Goal: Task Accomplishment & Management: Manage account settings

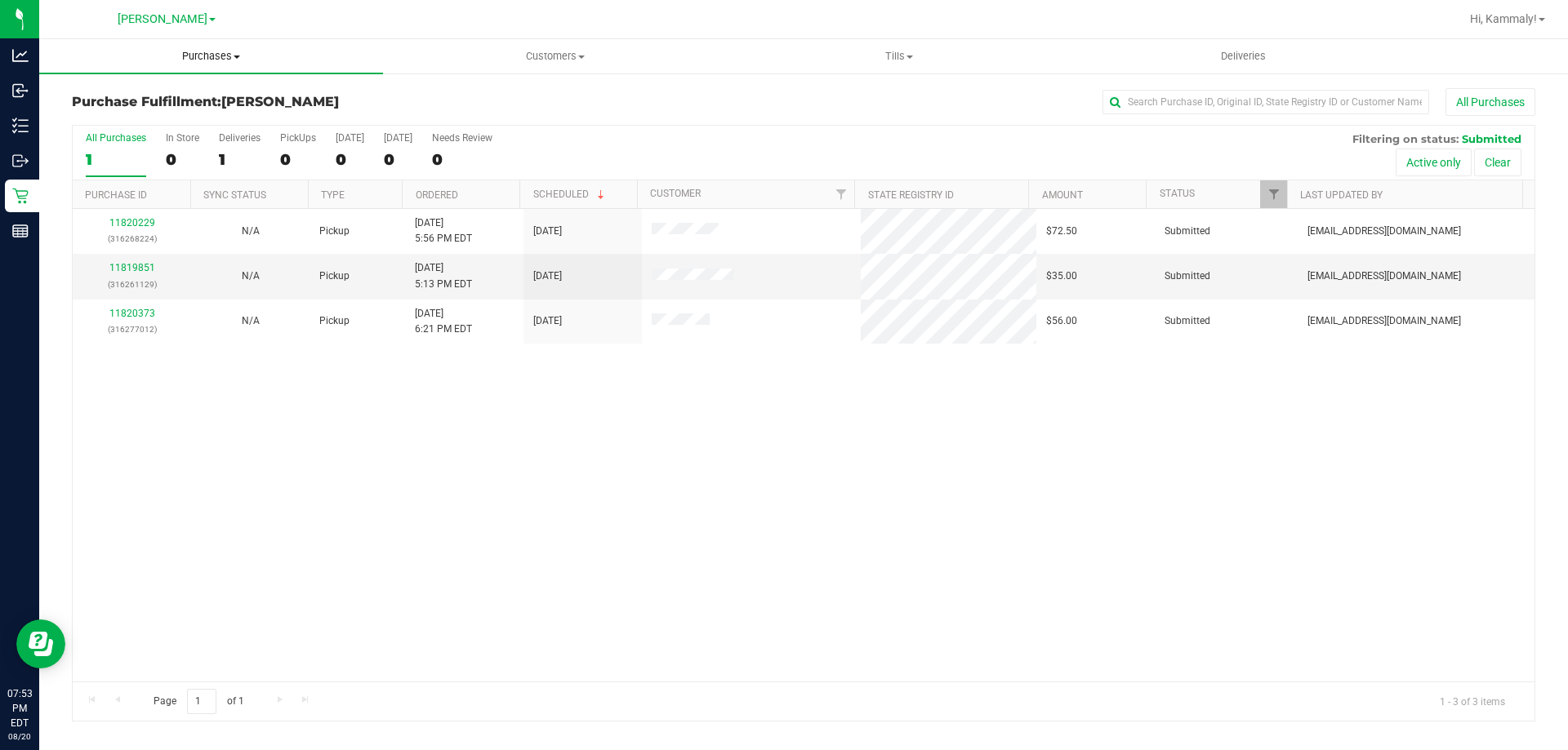
click at [170, 49] on span "Purchases" at bounding box center [211, 56] width 344 height 15
click at [139, 142] on span "All purchases" at bounding box center [97, 137] width 116 height 14
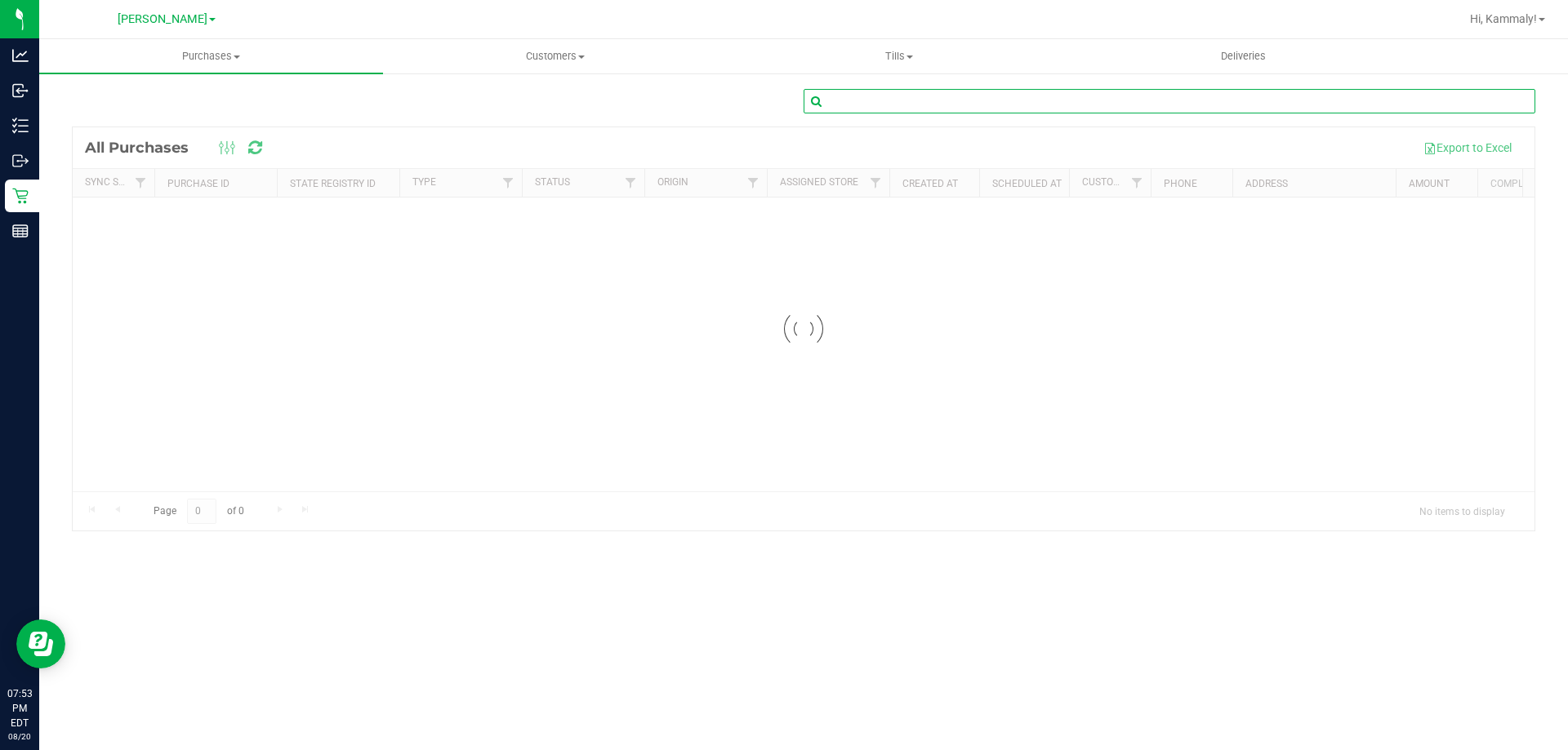
click at [1191, 99] on input "text" at bounding box center [1170, 100] width 732 height 25
paste input "11819613"
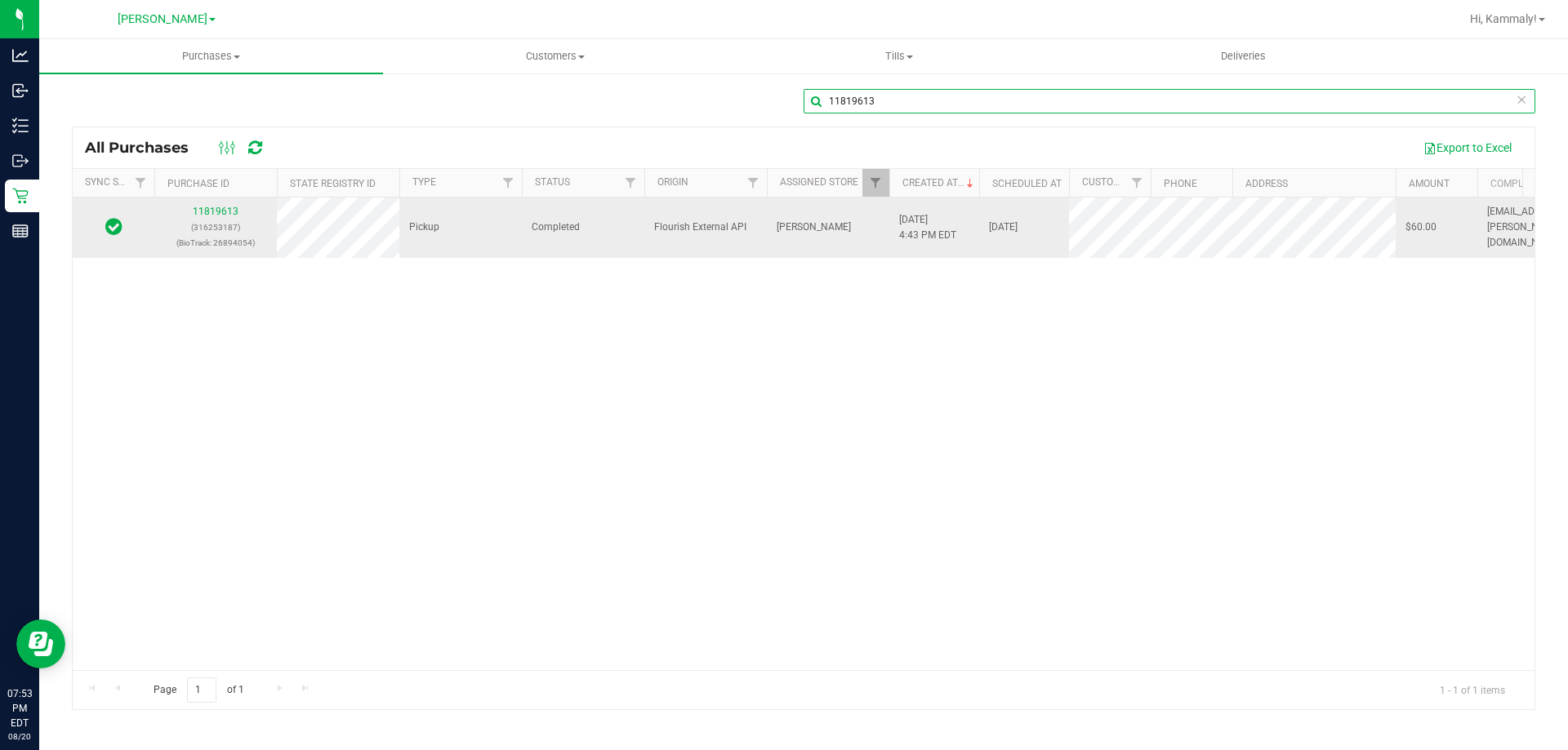
type input "11819613"
click at [209, 219] on div "11819613 (316253187) (BioTrack: 26894054)" at bounding box center [215, 228] width 102 height 48
click at [217, 216] on link "11819613" at bounding box center [216, 211] width 46 height 11
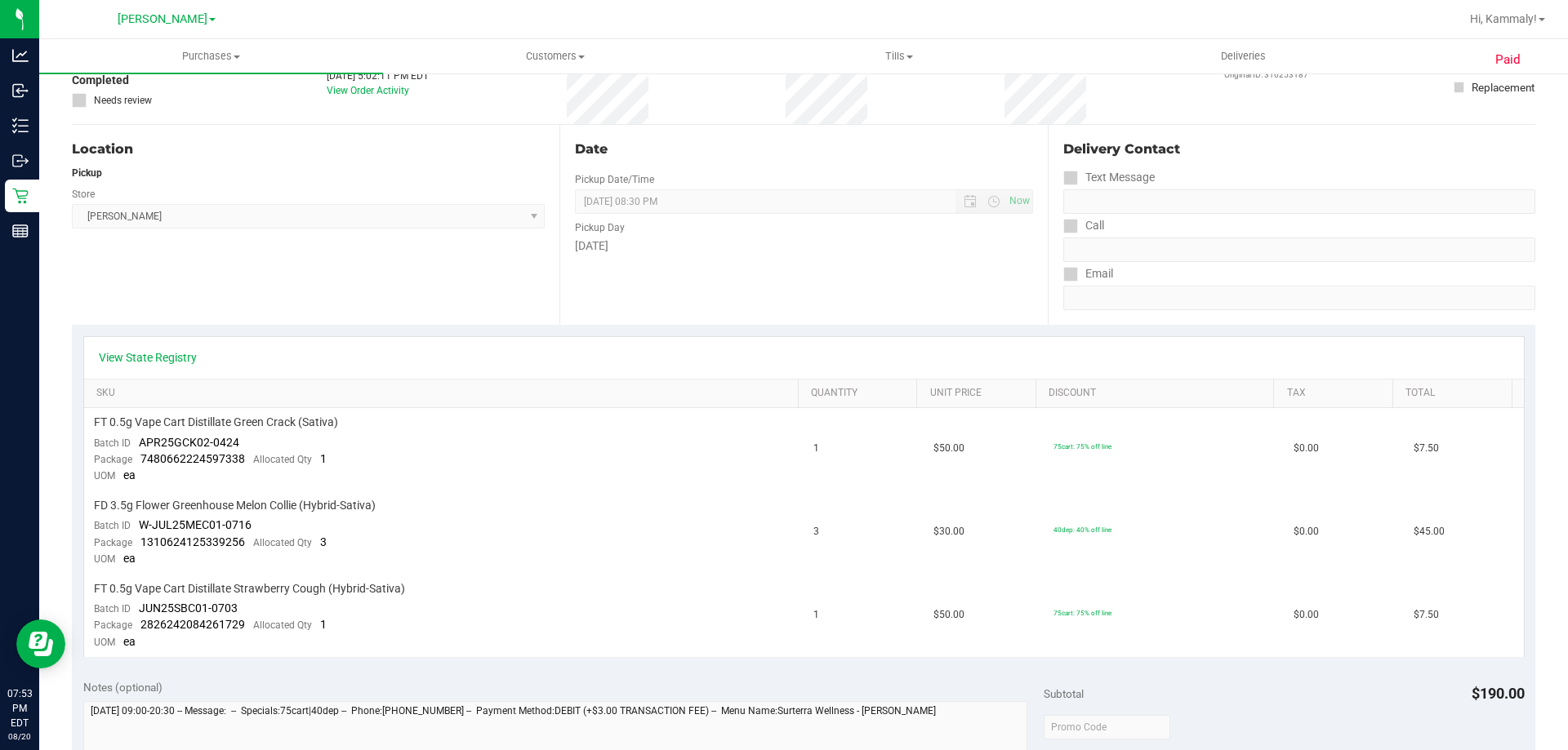
scroll to position [163, 0]
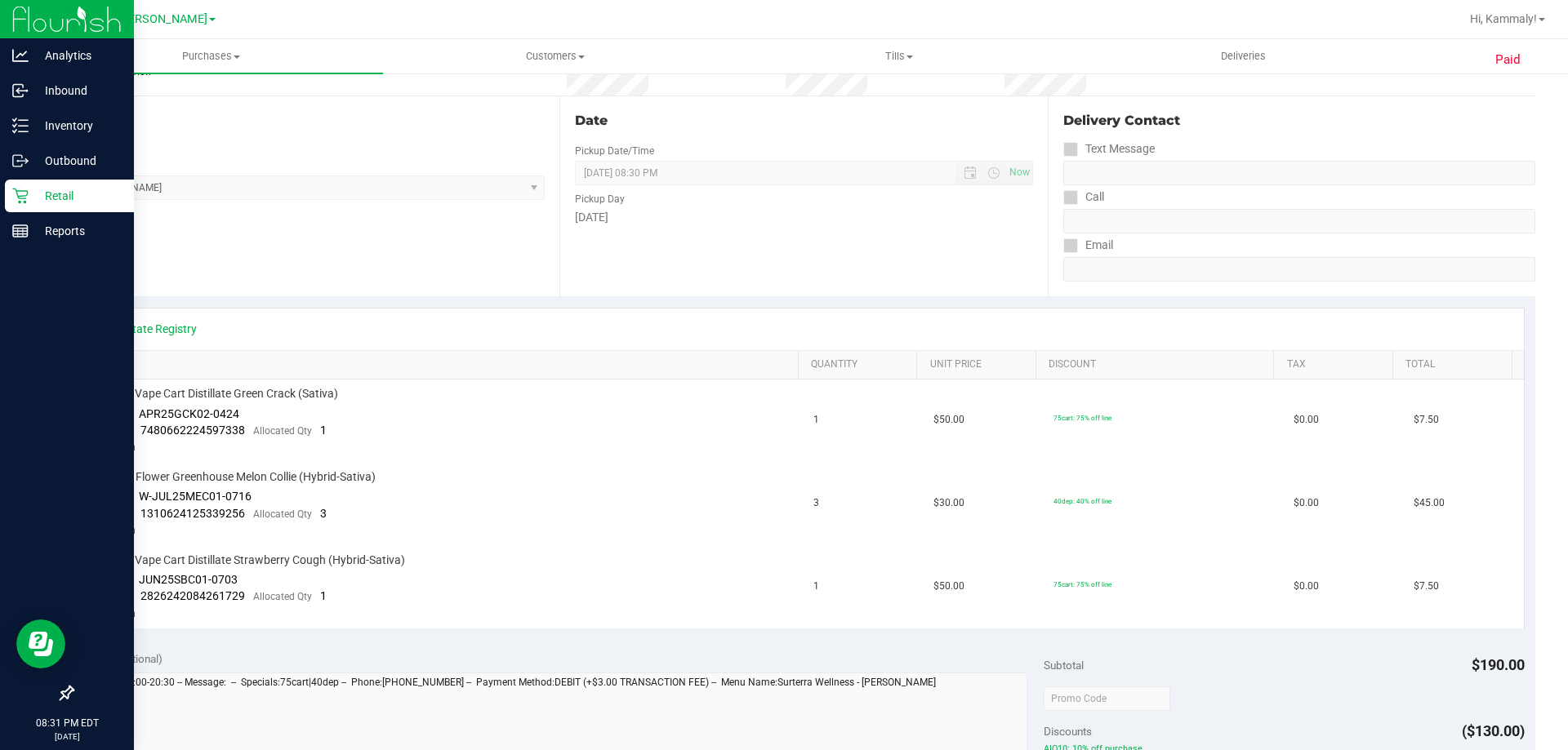
click at [16, 197] on icon at bounding box center [20, 196] width 16 height 16
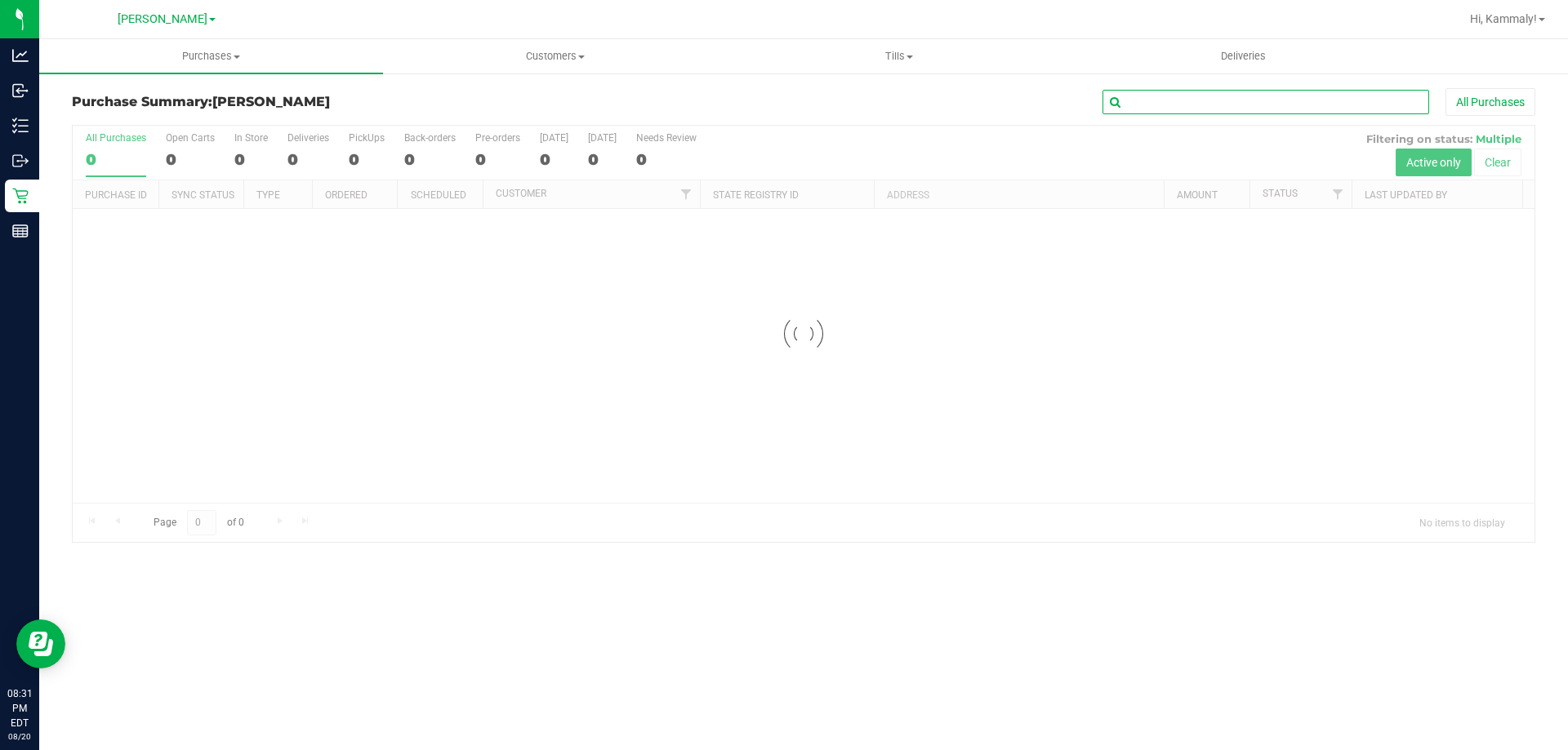
click at [1284, 106] on input "text" at bounding box center [1266, 101] width 326 height 25
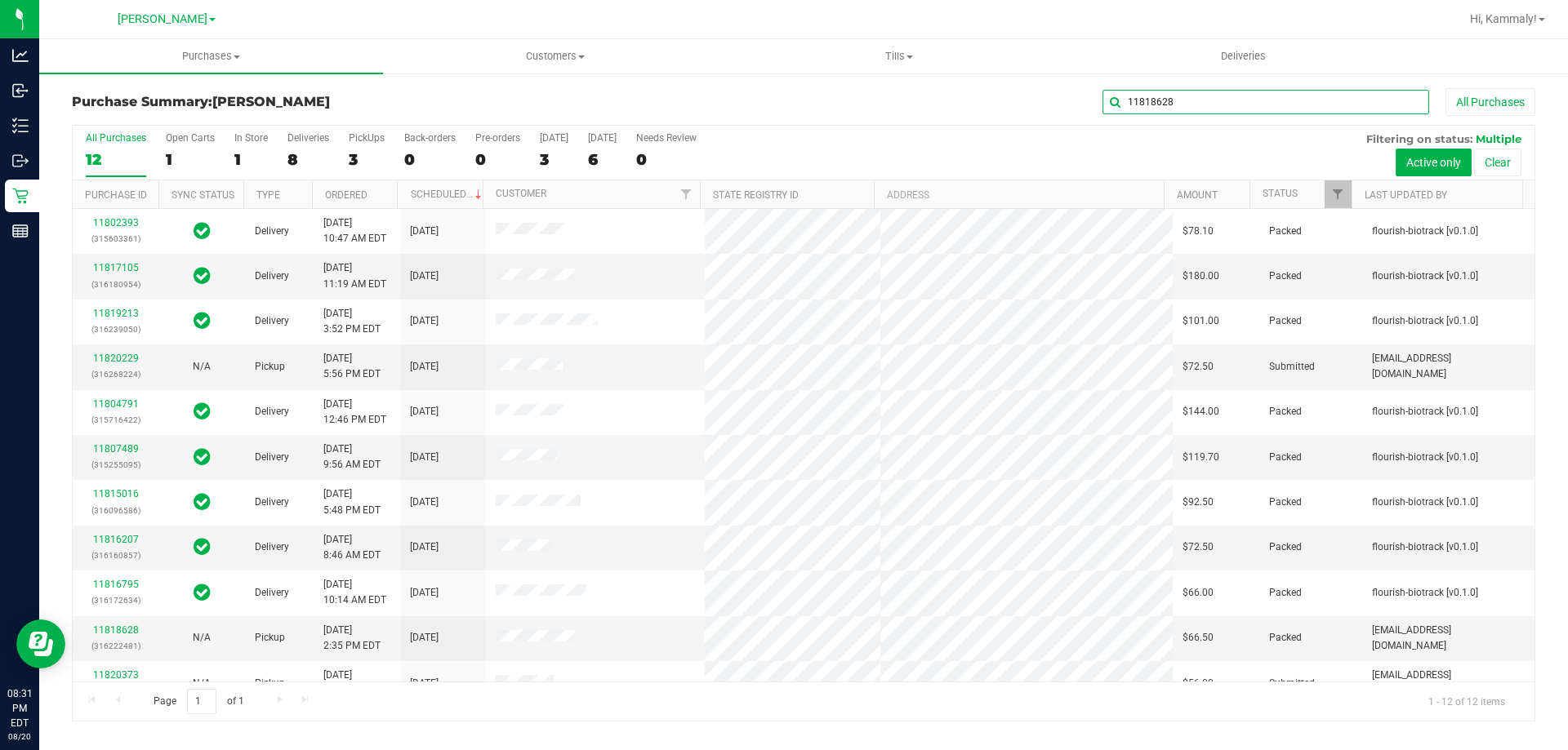
type input "11818628"
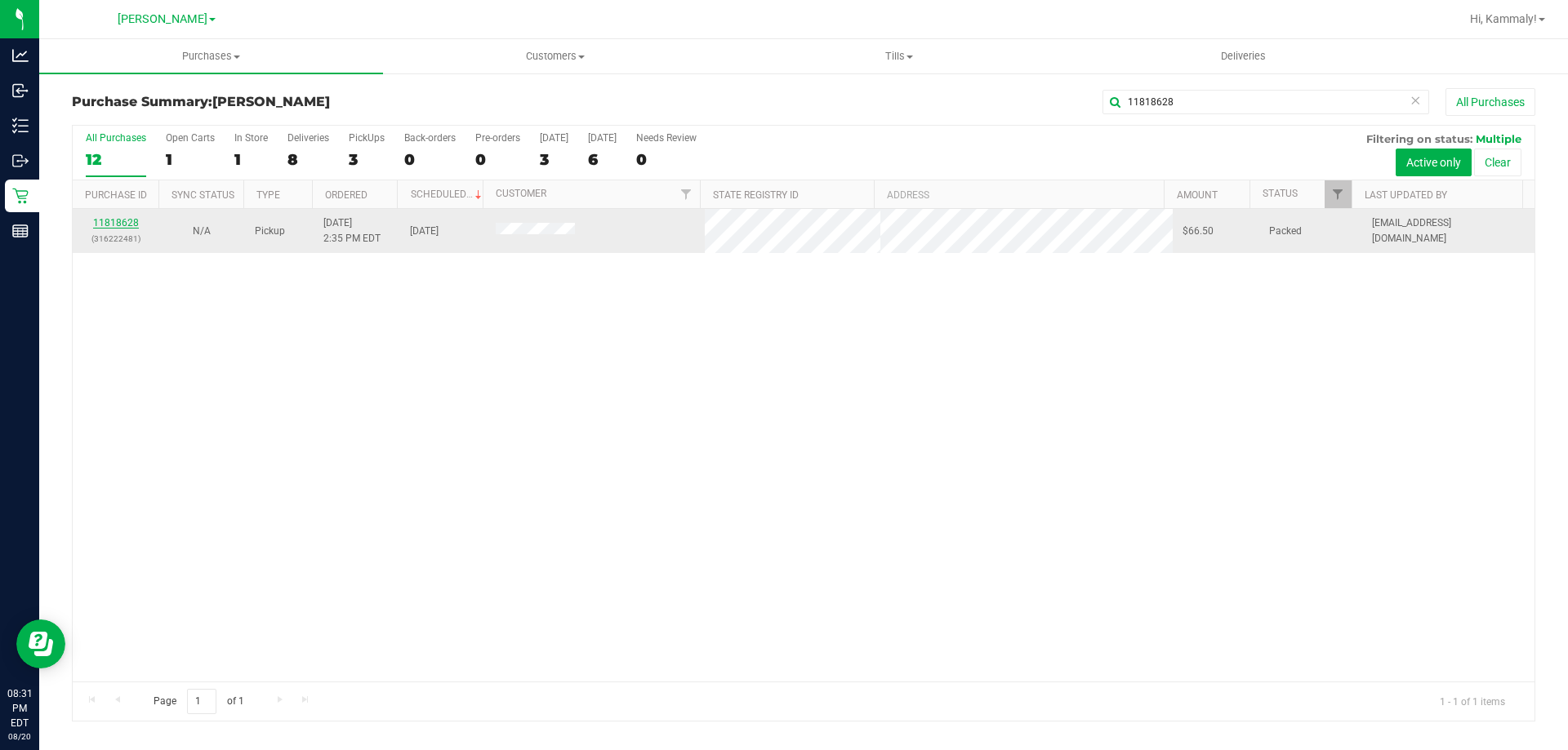
click at [111, 221] on link "11818628" at bounding box center [116, 222] width 46 height 11
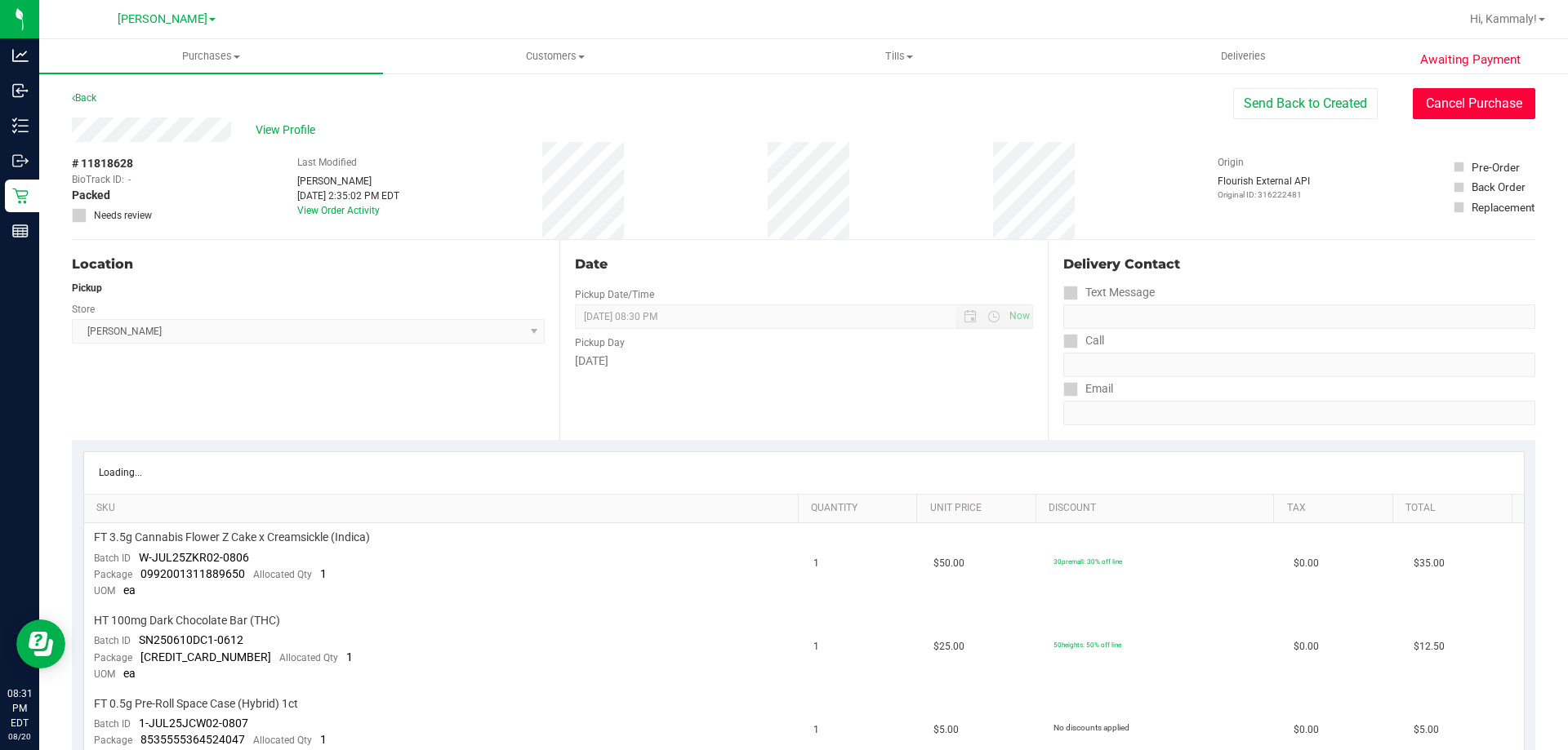
click at [1466, 107] on button "Cancel Purchase" at bounding box center [1473, 103] width 122 height 31
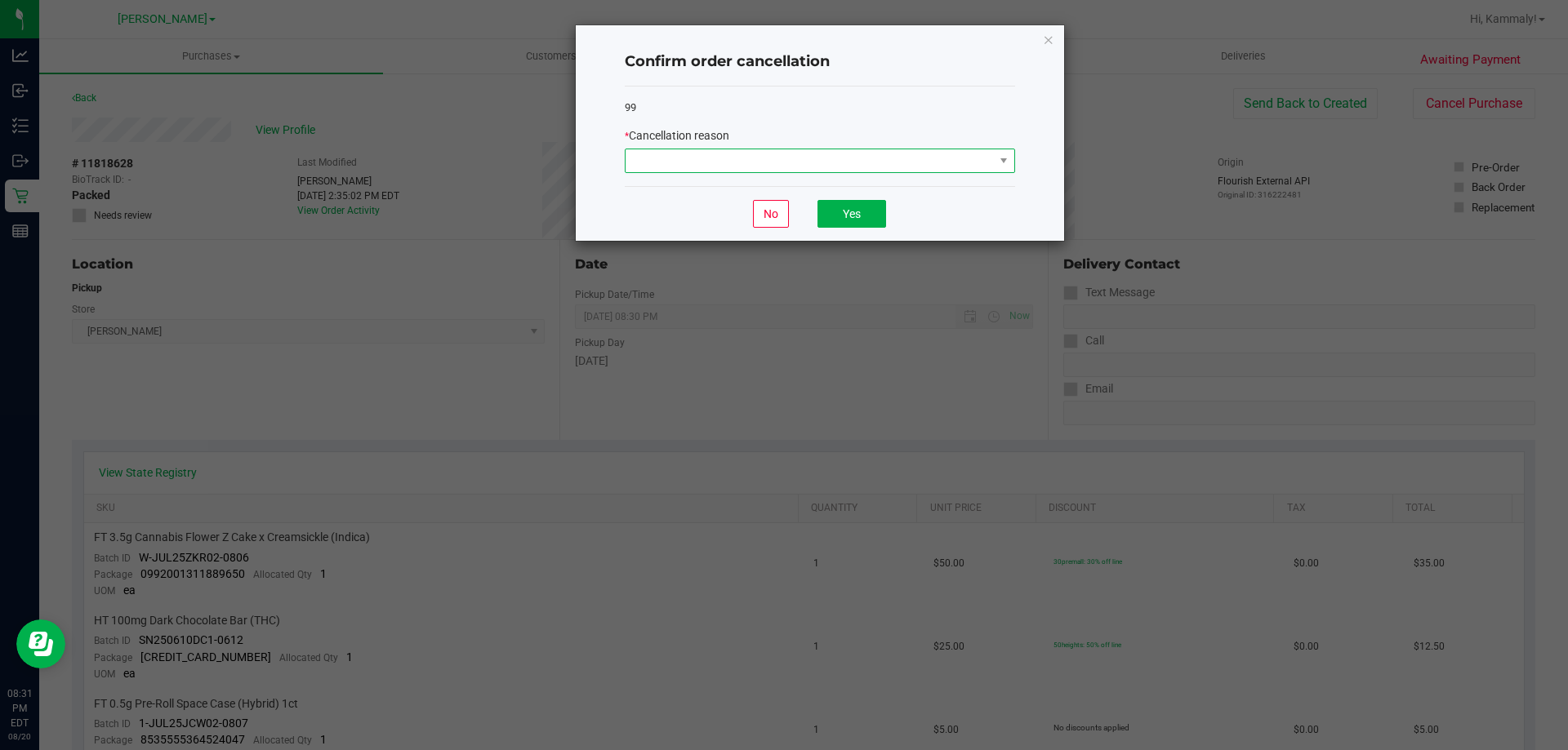
click at [955, 166] on span at bounding box center [810, 160] width 368 height 23
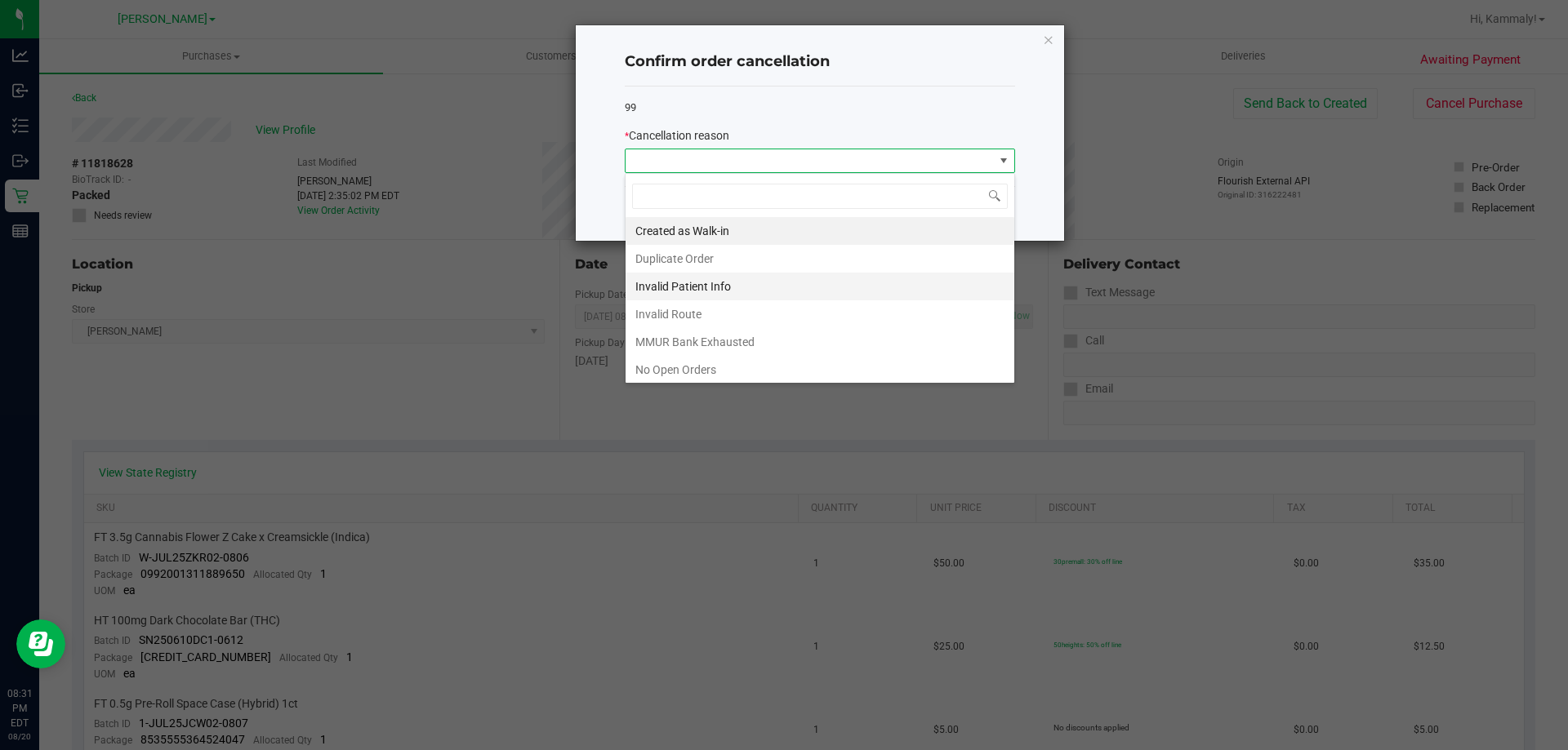
scroll to position [114, 0]
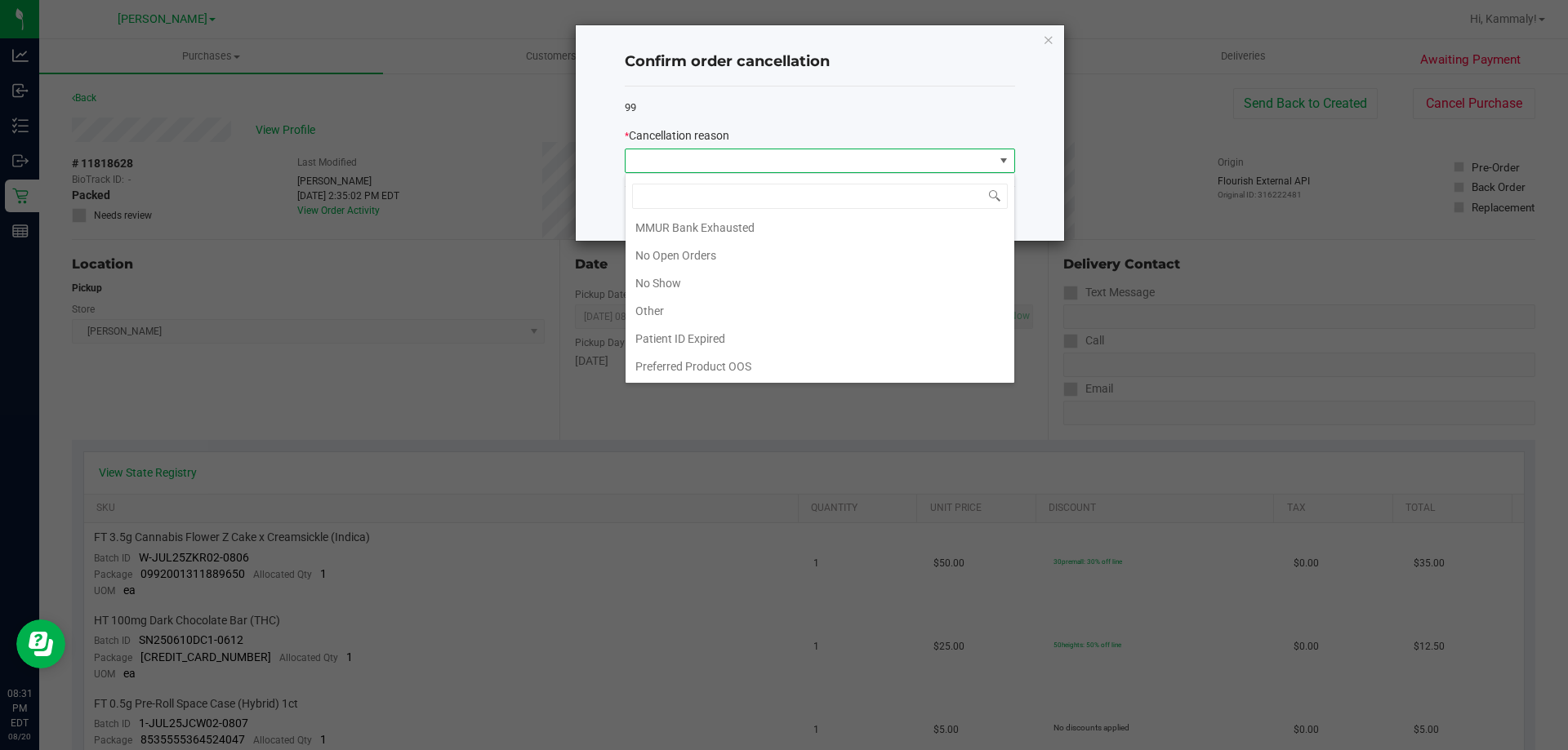
click at [793, 275] on li "No Show" at bounding box center [820, 283] width 389 height 28
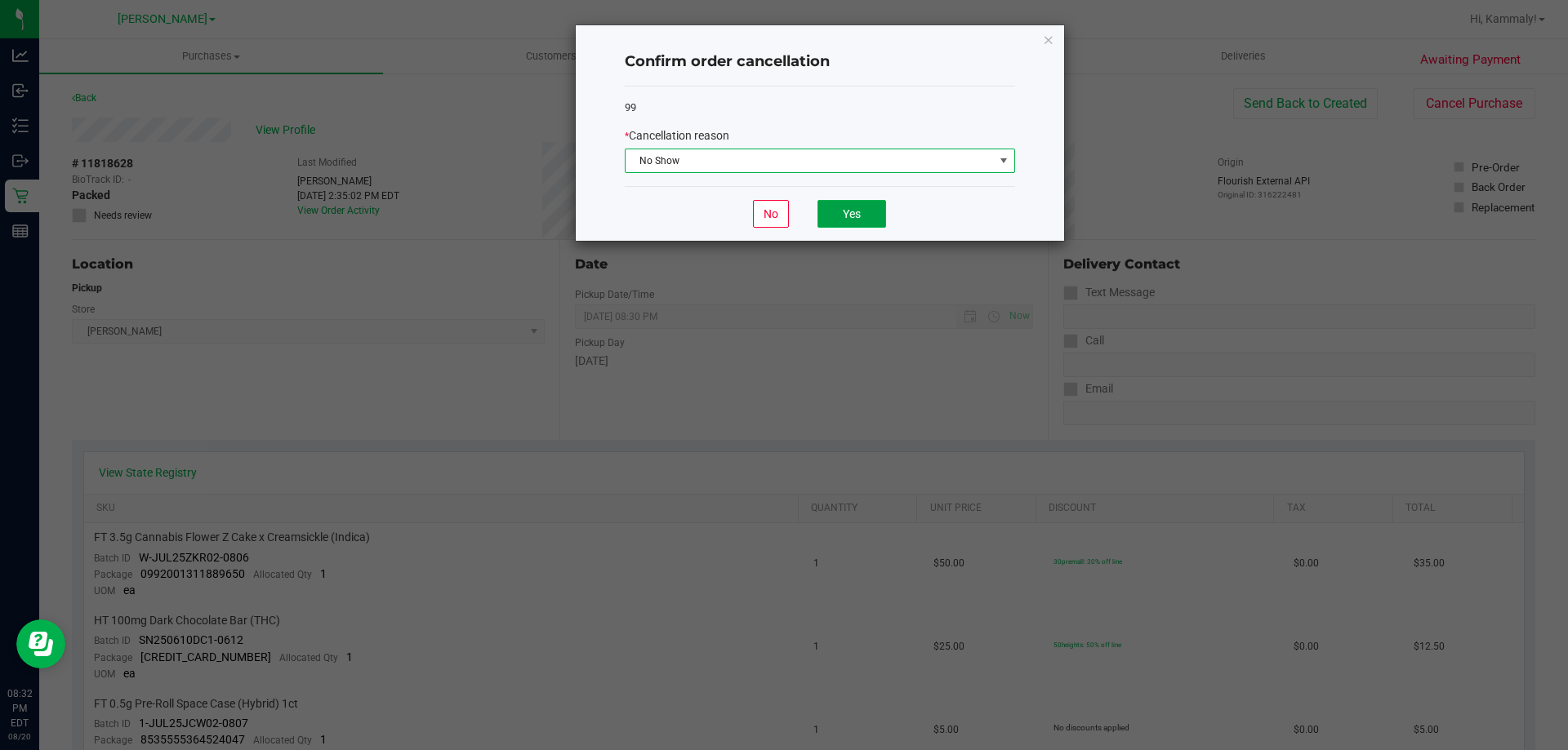
click at [859, 204] on button "Yes" at bounding box center [852, 214] width 69 height 28
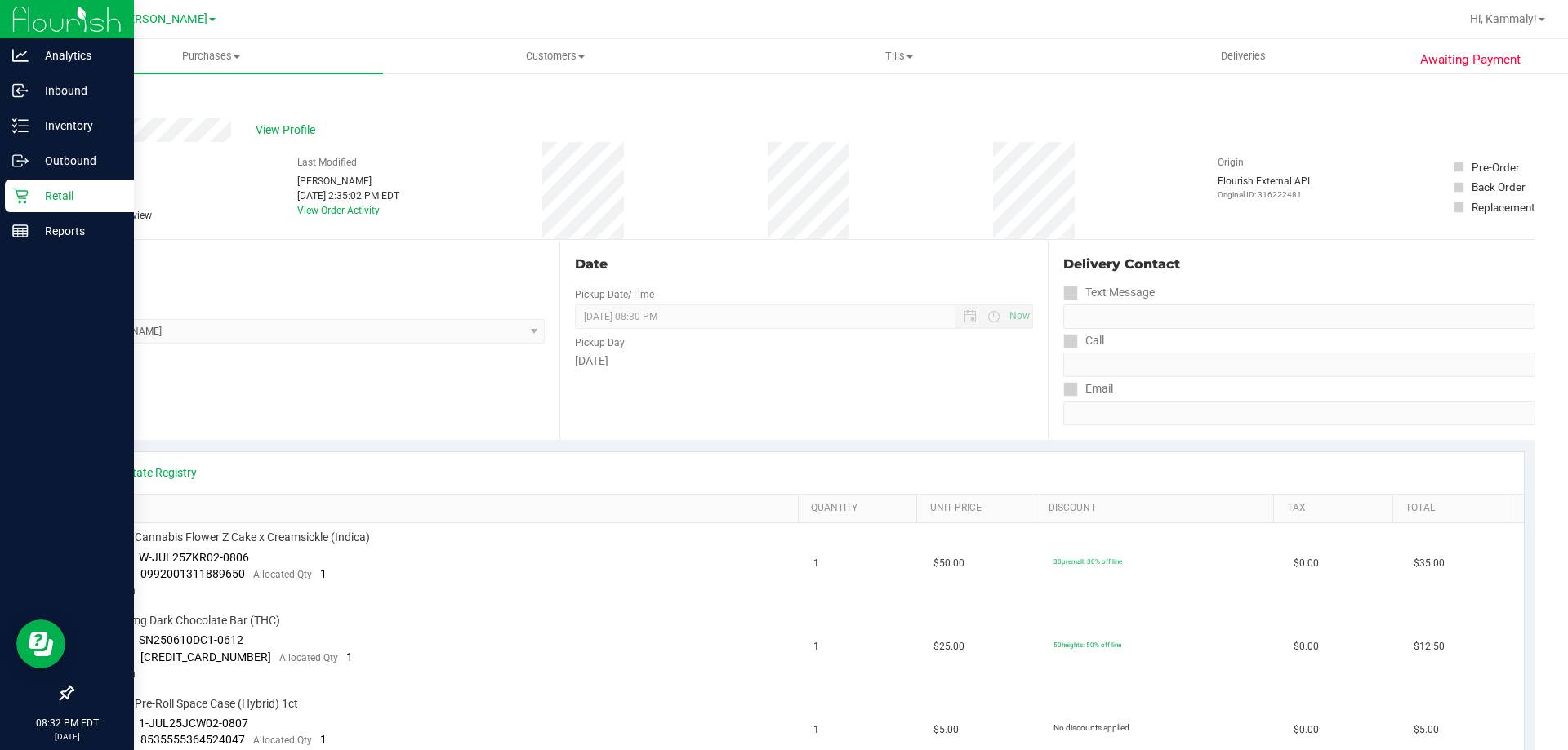
click at [27, 198] on icon at bounding box center [20, 196] width 16 height 16
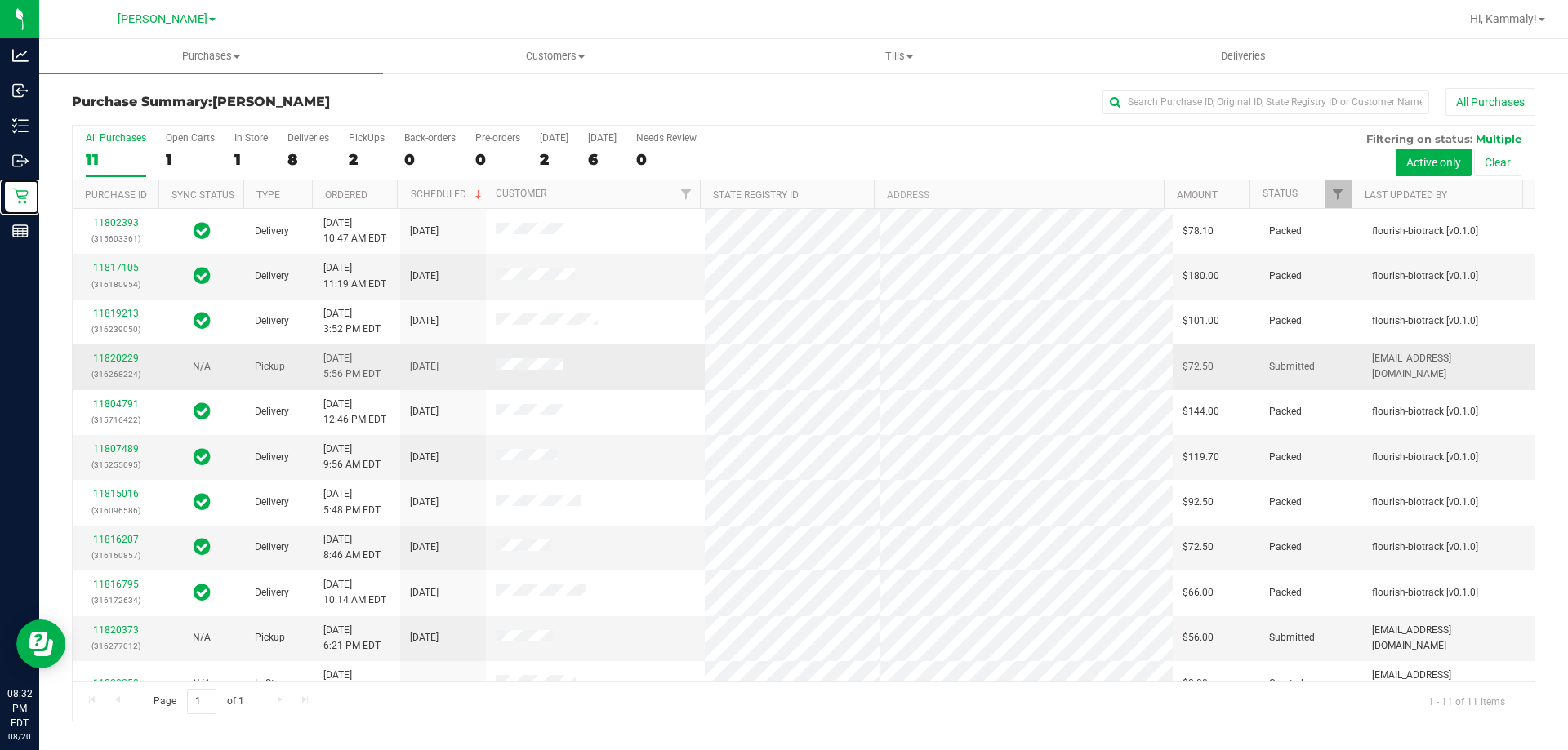
scroll to position [24, 0]
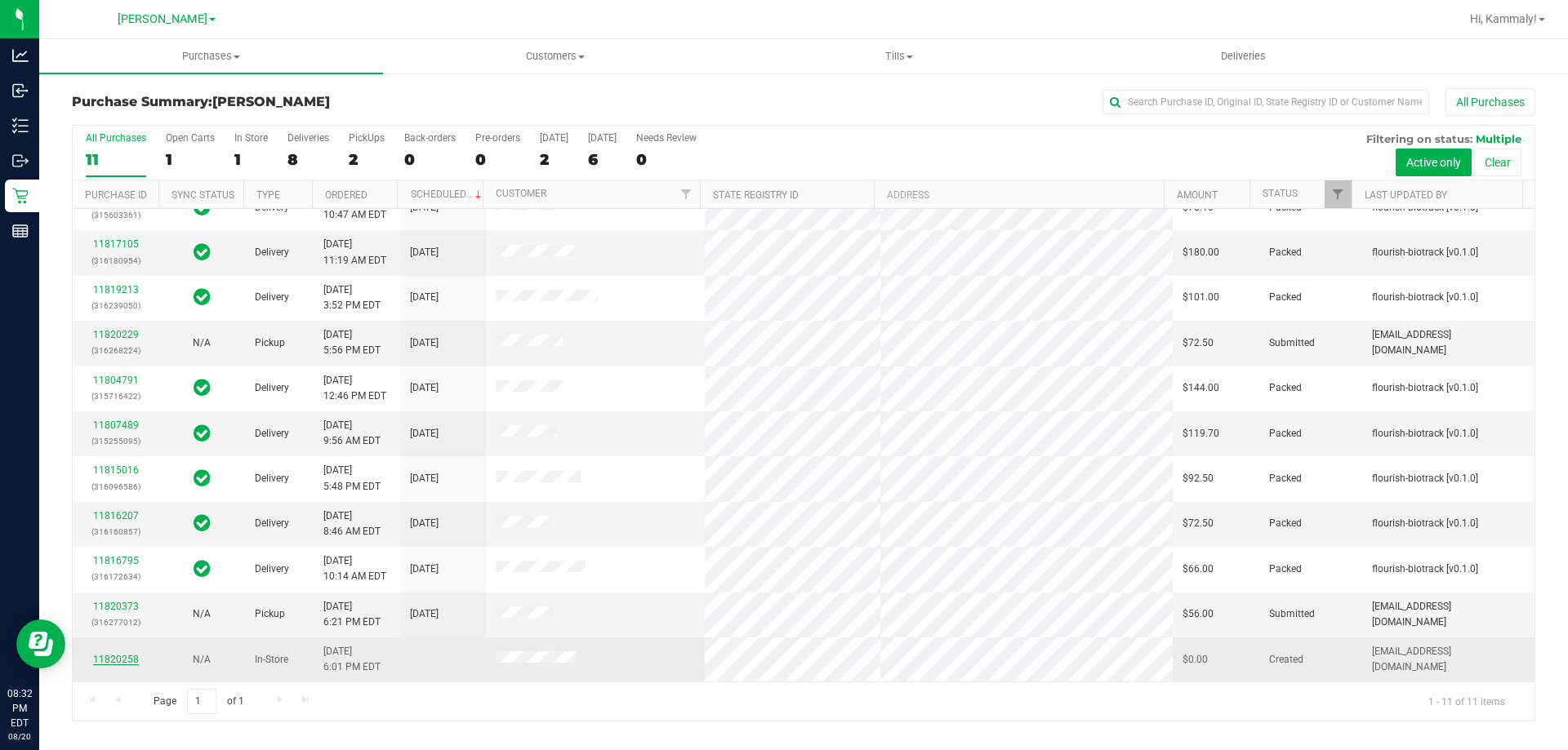
click at [130, 663] on link "11820258" at bounding box center [116, 659] width 46 height 11
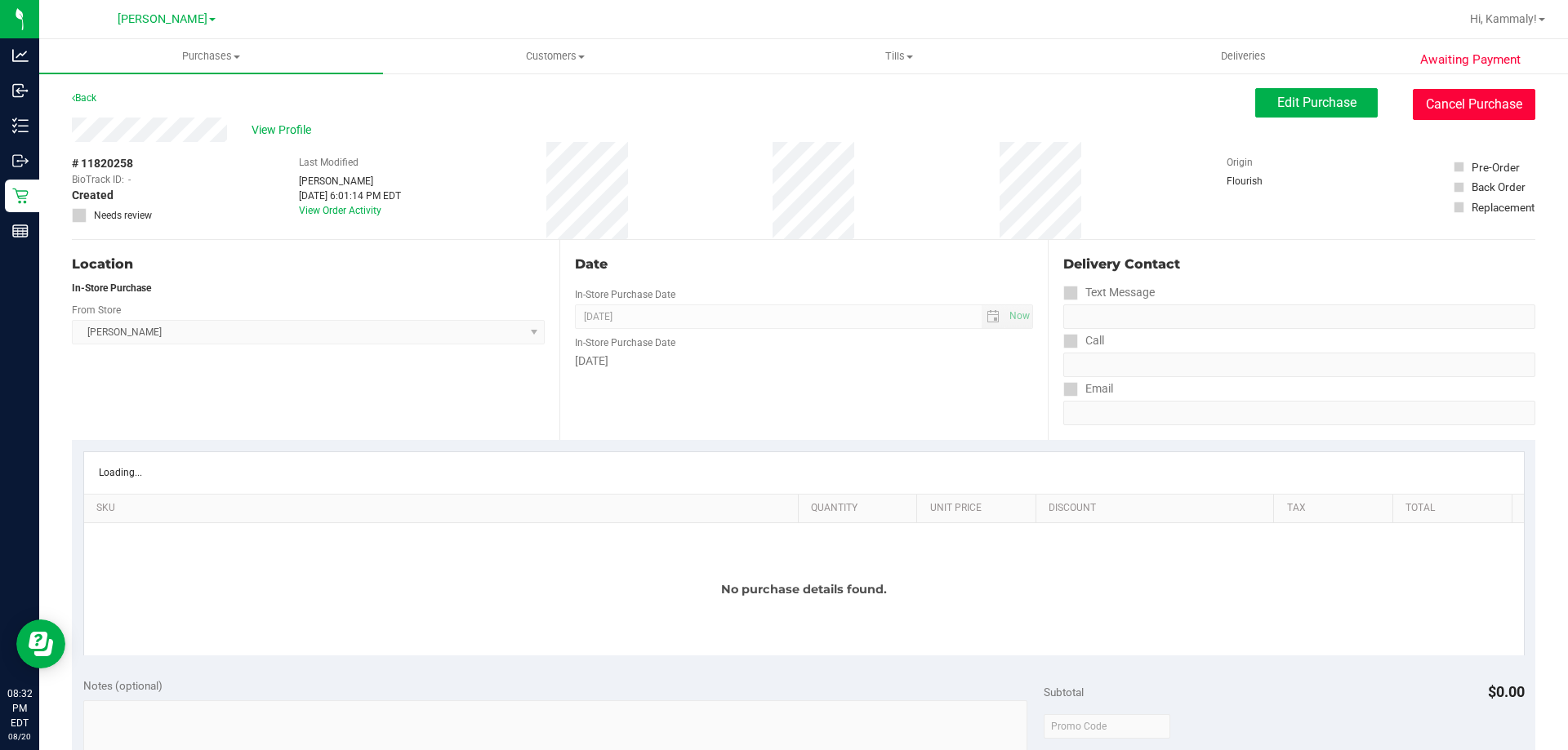
click at [1469, 116] on button "Cancel Purchase" at bounding box center [1473, 103] width 122 height 31
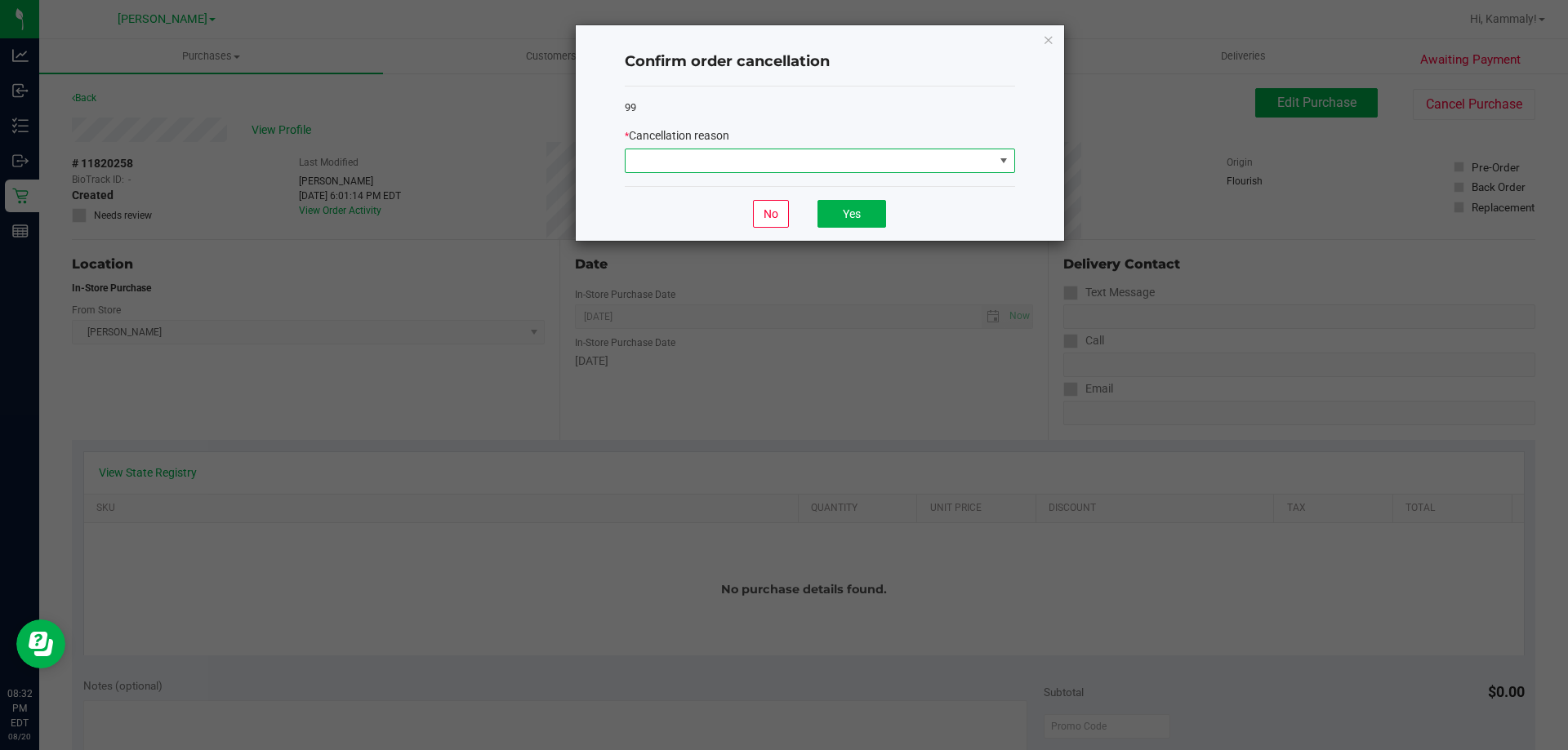
click at [901, 170] on span at bounding box center [810, 160] width 368 height 23
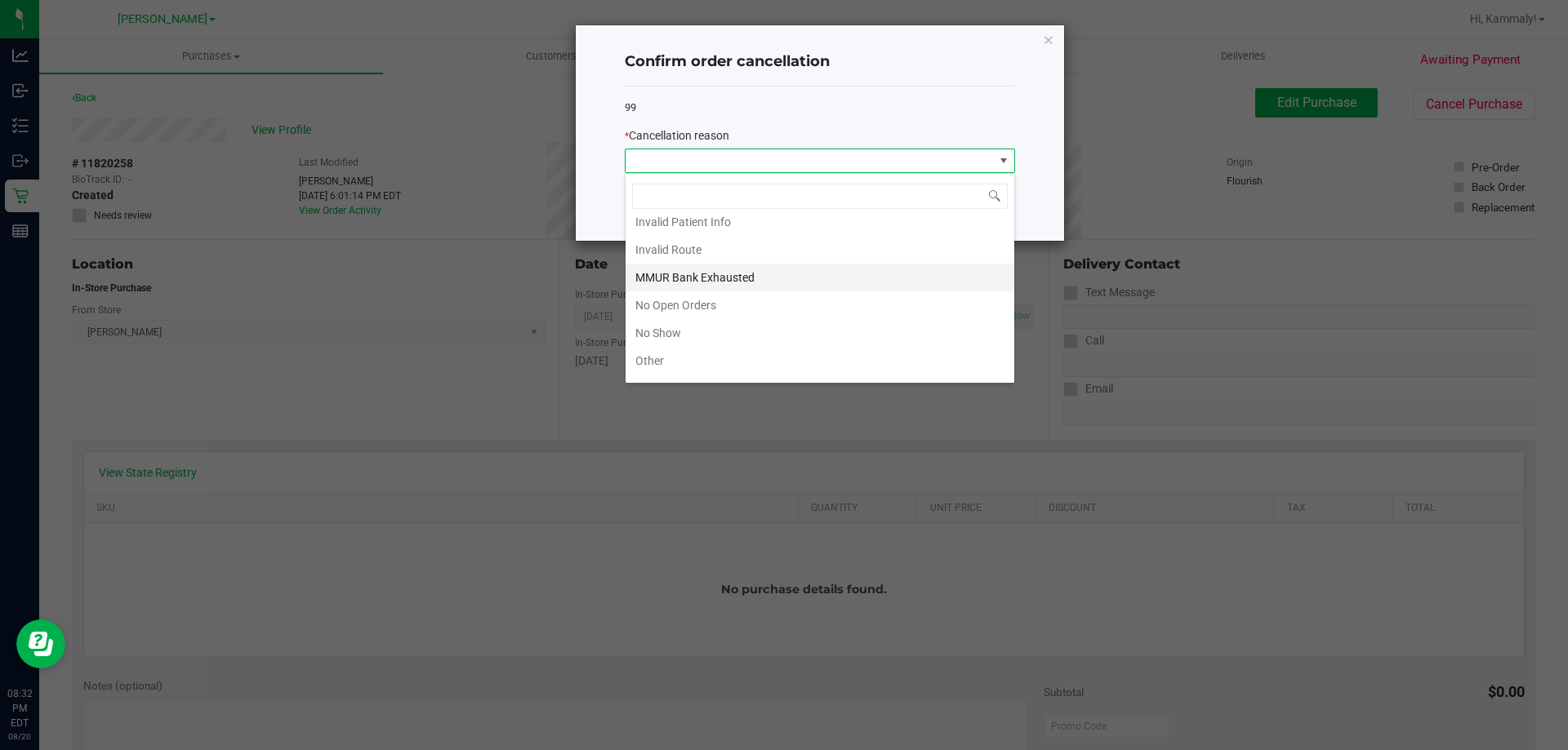
scroll to position [33, 0]
click at [683, 351] on li "No Show" at bounding box center [820, 365] width 389 height 28
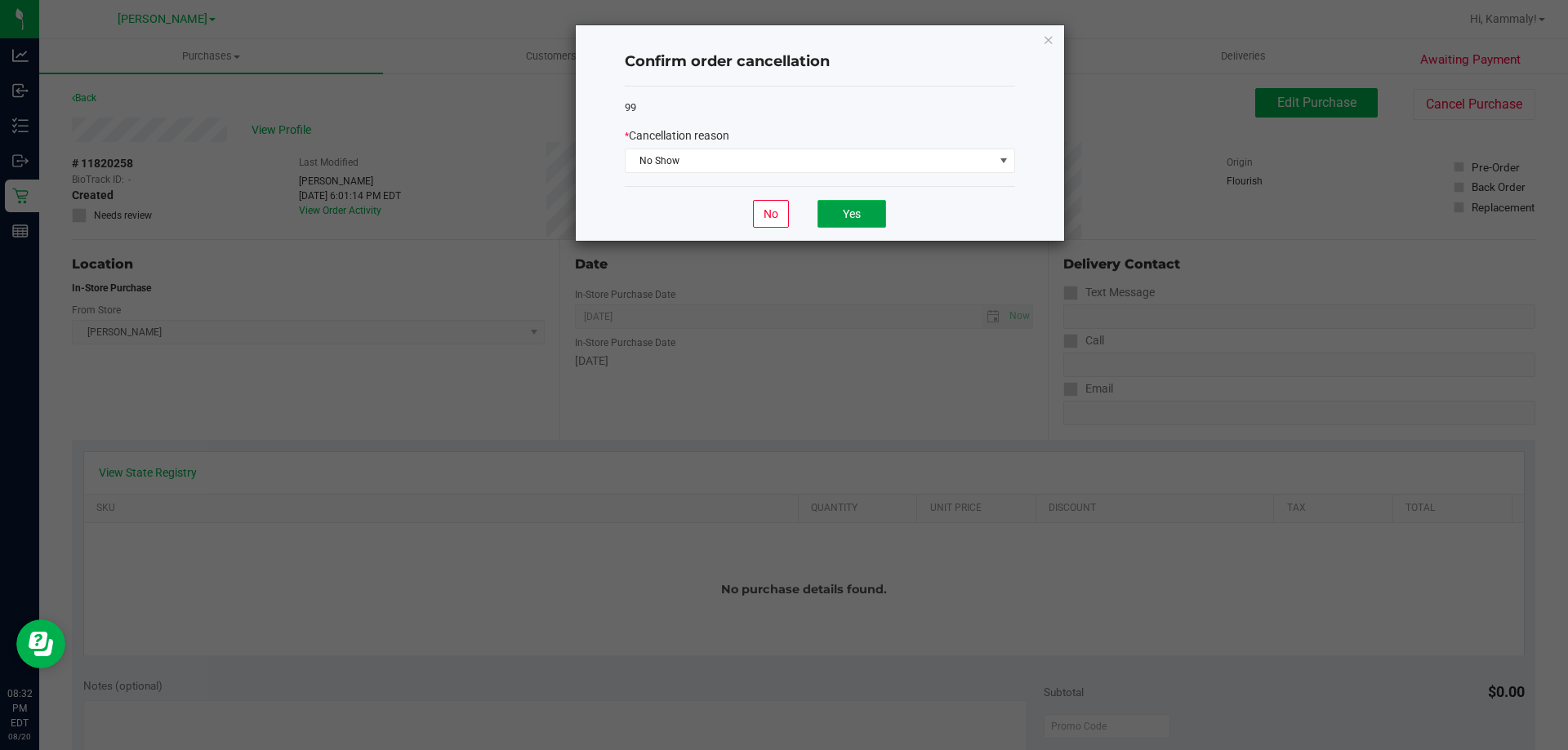
click at [856, 203] on button "Yes" at bounding box center [852, 214] width 69 height 28
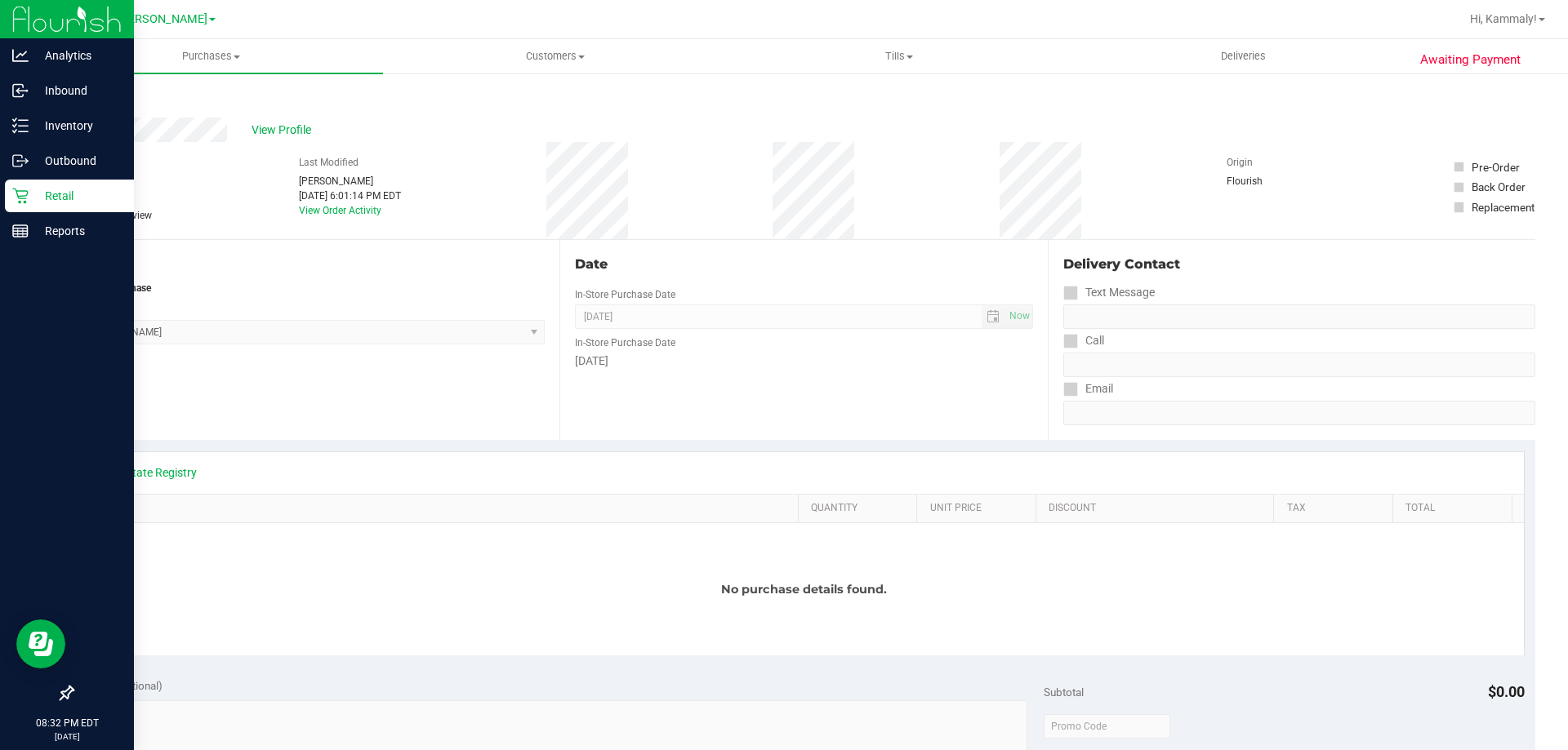
click at [1, 198] on link "Retail" at bounding box center [67, 197] width 134 height 35
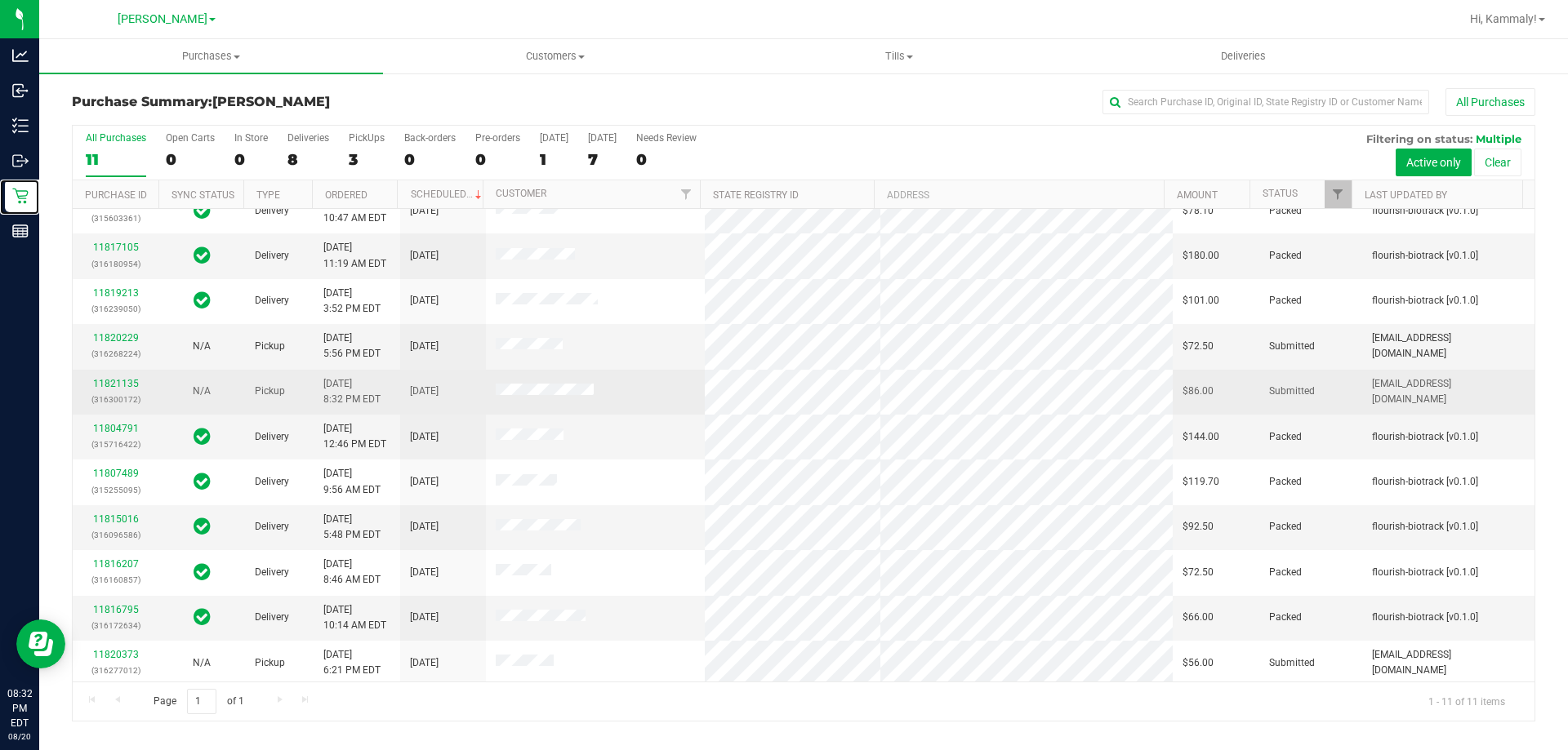
scroll to position [24, 0]
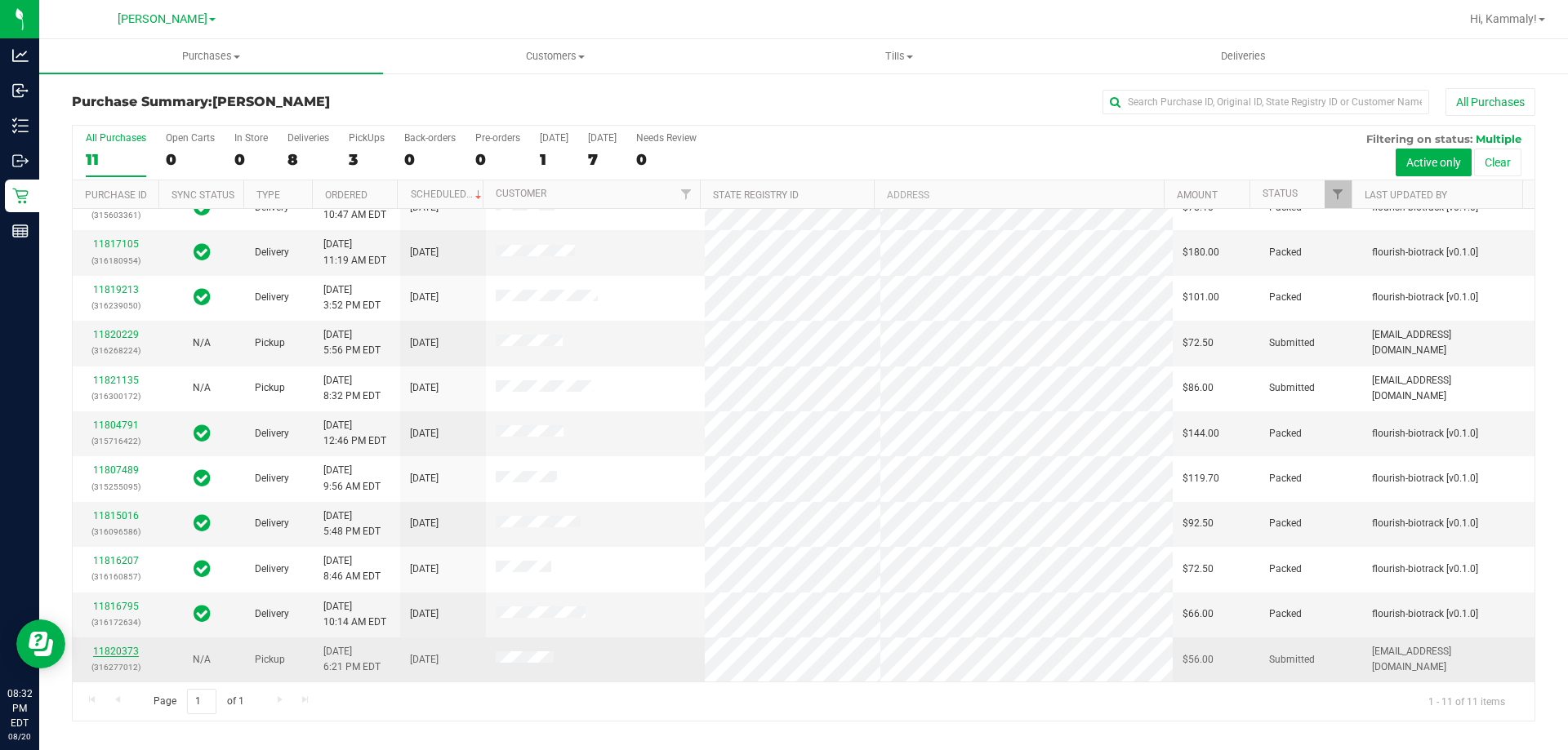
click at [95, 655] on link "11820373" at bounding box center [116, 651] width 46 height 11
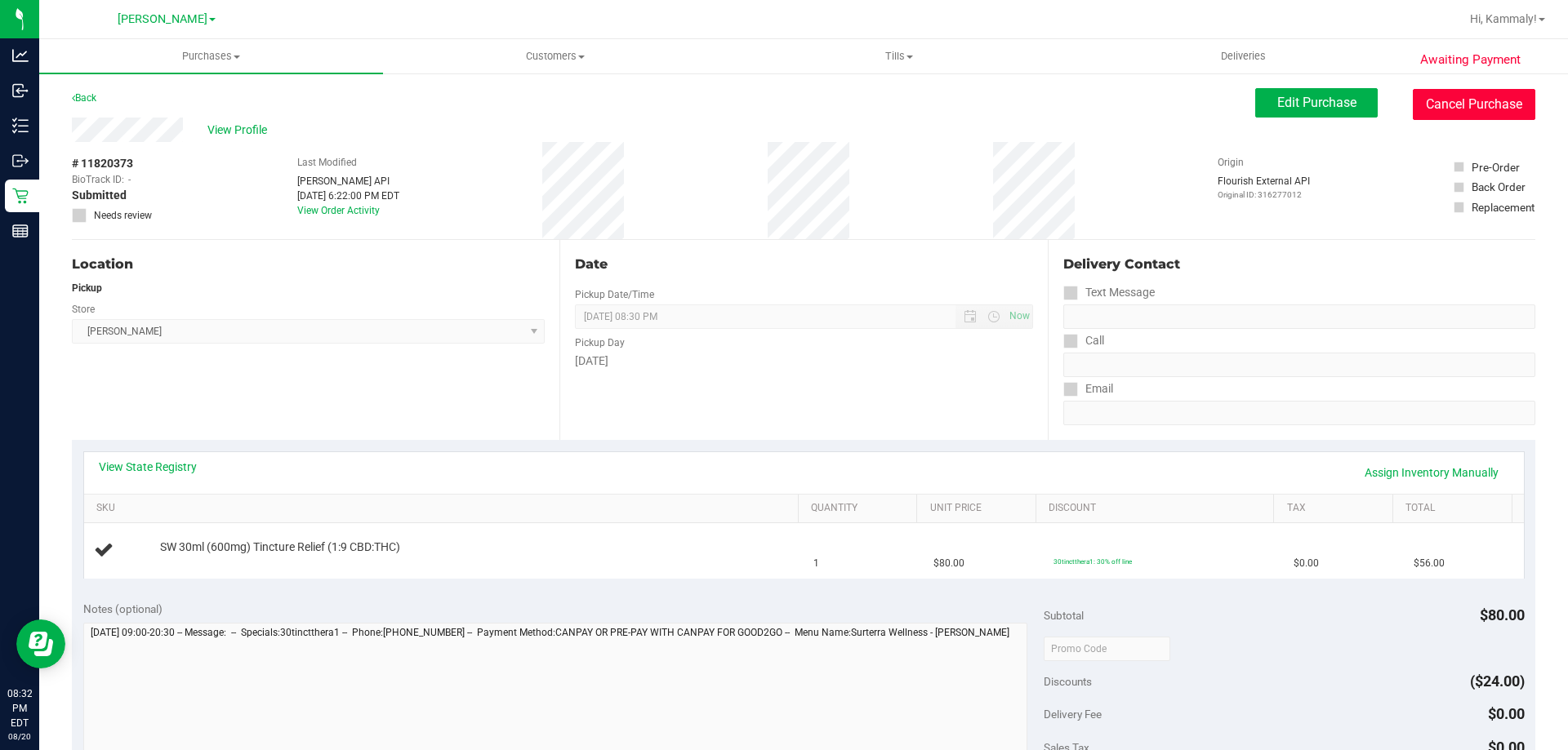
click at [1458, 119] on button "Cancel Purchase" at bounding box center [1473, 103] width 122 height 31
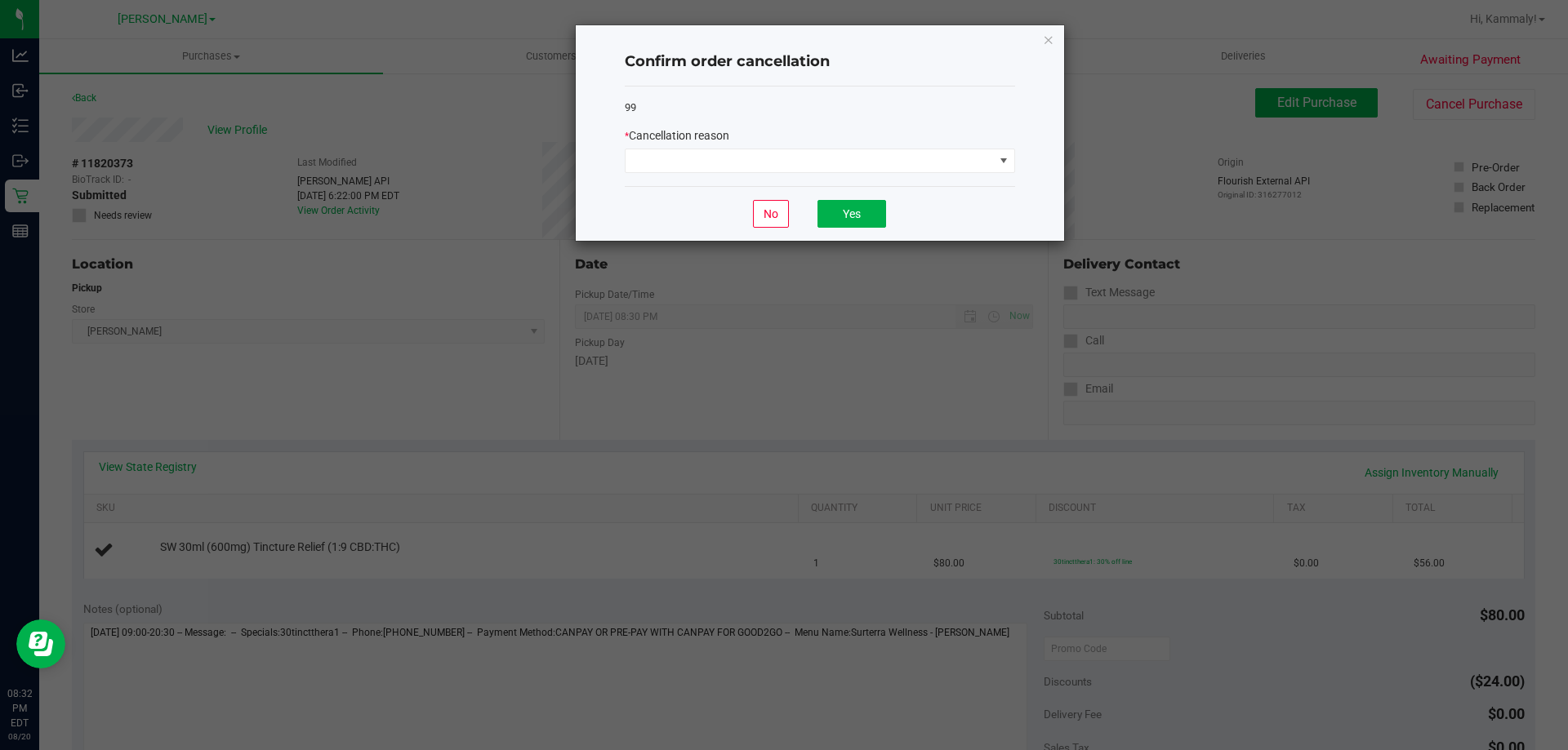
click at [898, 139] on div "* Cancellation reason" at bounding box center [820, 135] width 390 height 17
click at [888, 175] on div "99 * Cancellation reason" at bounding box center [820, 136] width 390 height 100
click at [826, 164] on span at bounding box center [810, 160] width 368 height 23
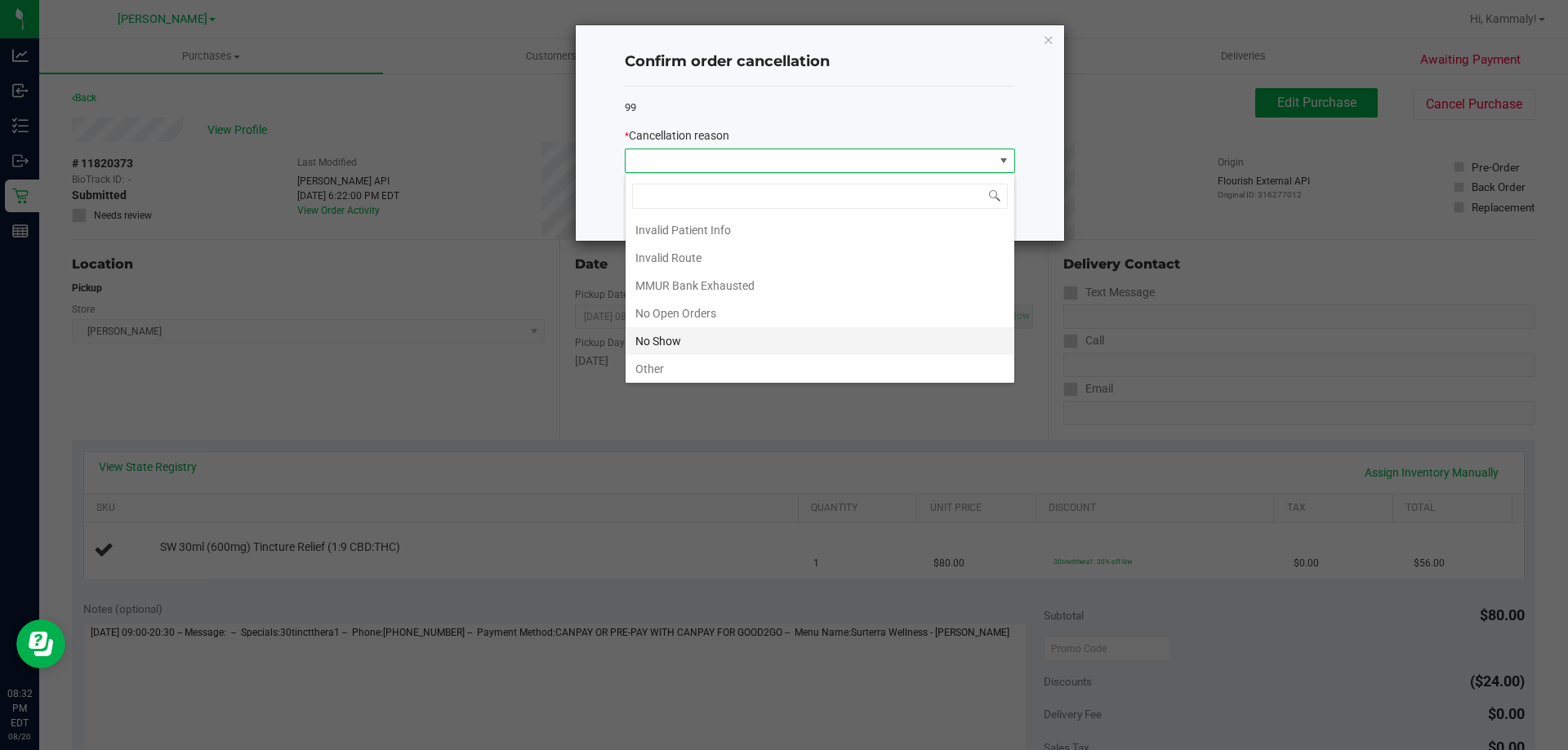
scroll to position [114, 0]
click at [752, 289] on li "No Show" at bounding box center [820, 283] width 389 height 28
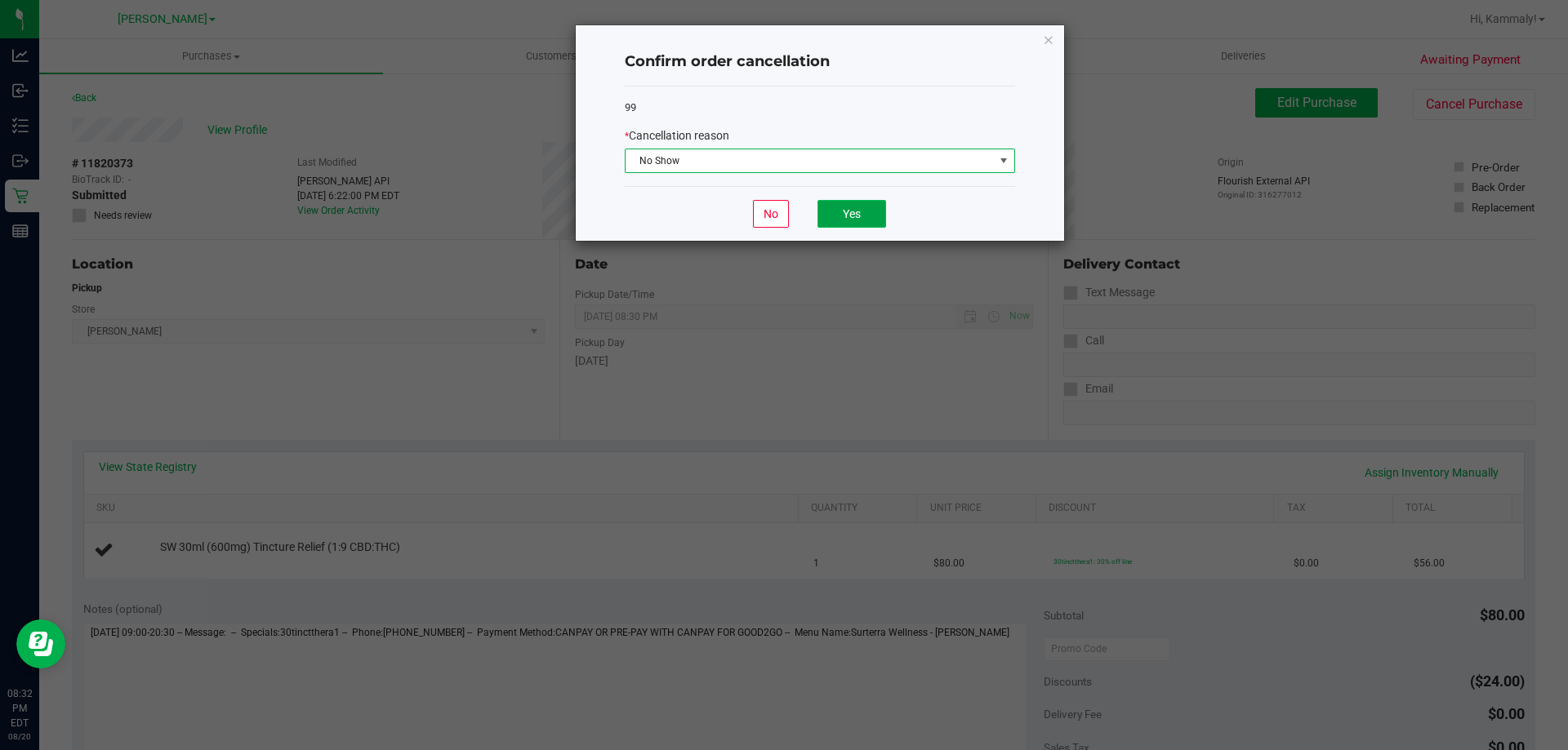
click at [839, 222] on button "Yes" at bounding box center [852, 214] width 69 height 28
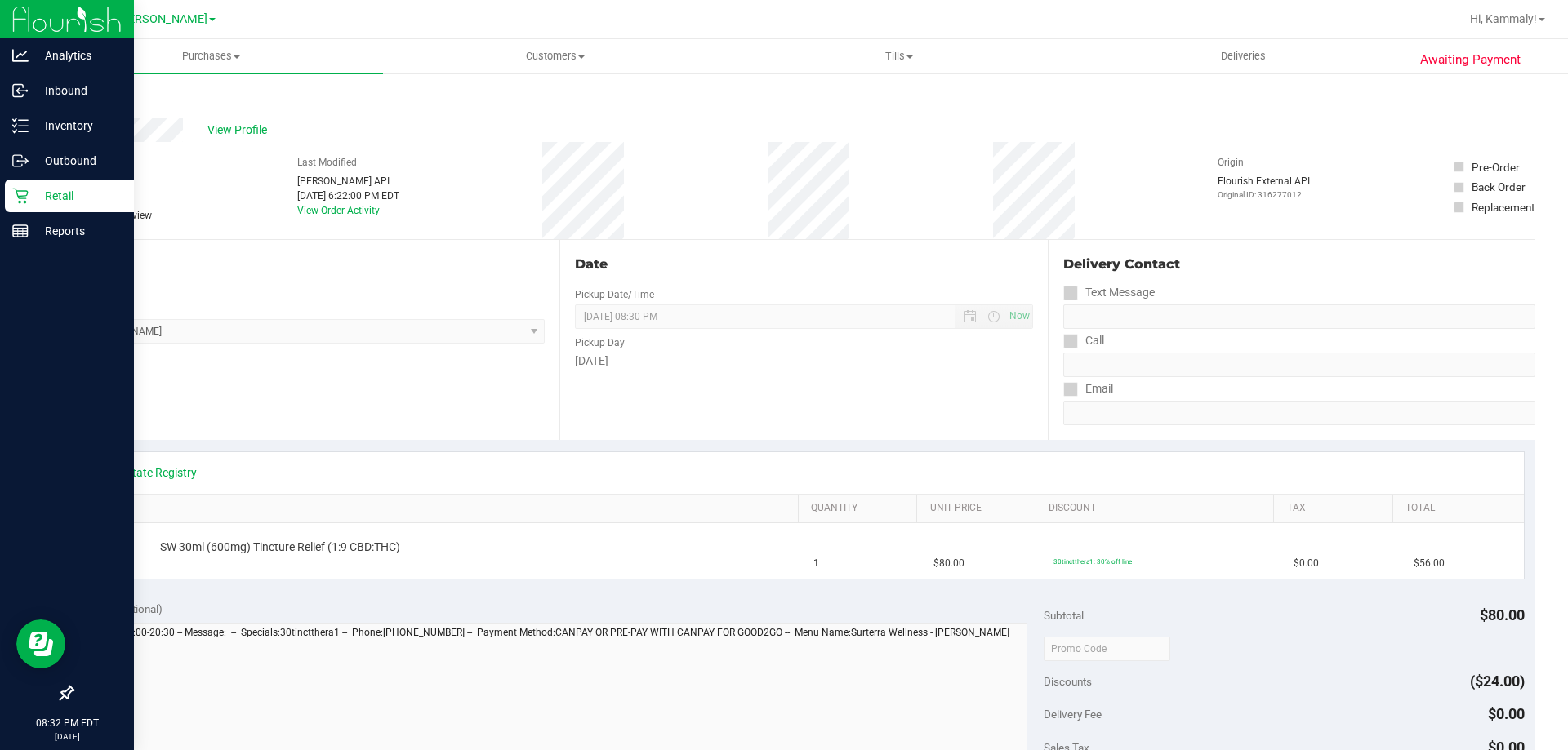
click at [57, 195] on p "Retail" at bounding box center [78, 196] width 98 height 20
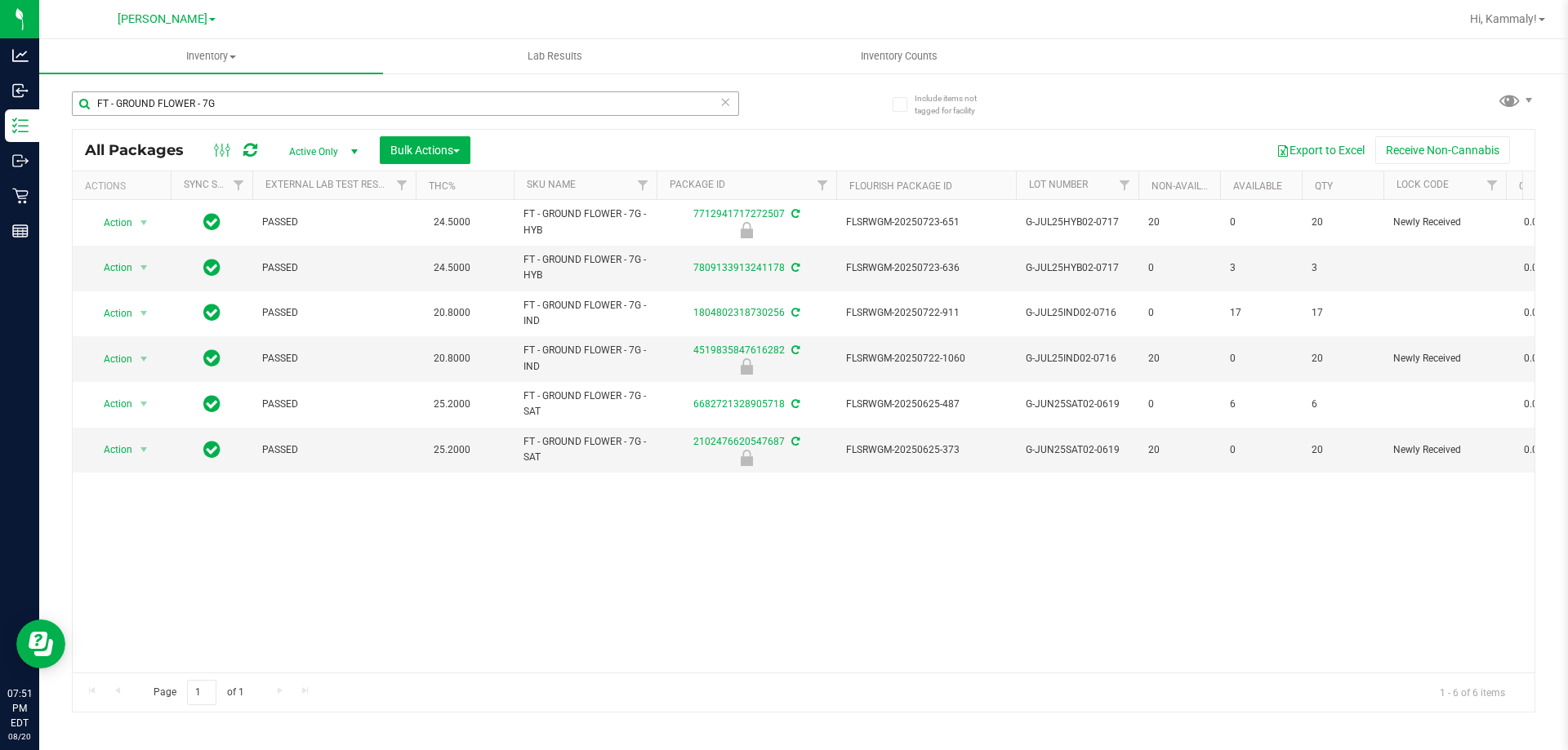
click at [312, 103] on input "FT - GROUND FLOWER - 7G" at bounding box center [405, 103] width 668 height 25
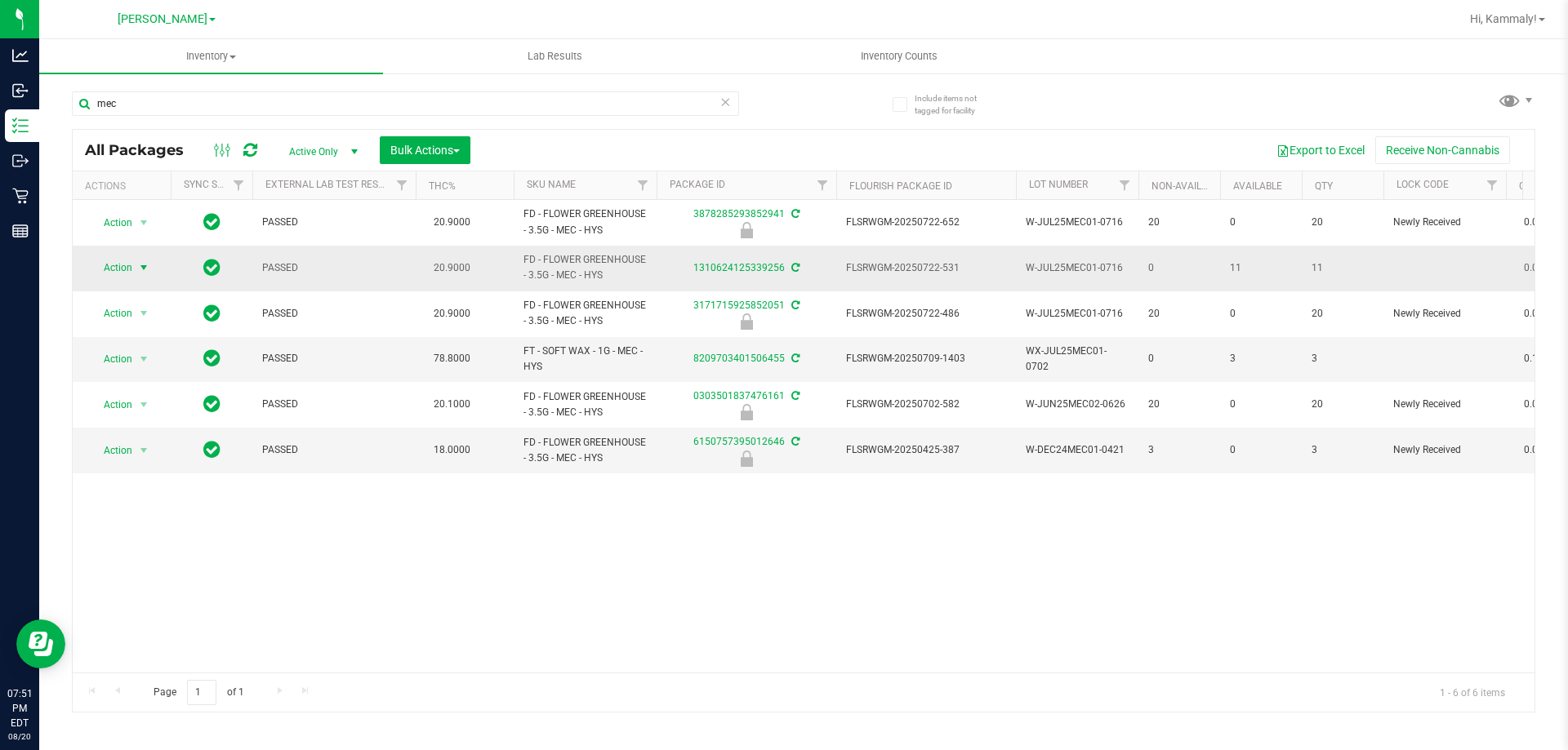
type input "mec"
click at [140, 269] on span "select" at bounding box center [143, 268] width 13 height 13
click at [150, 451] on li "Package audit log" at bounding box center [152, 441] width 126 height 25
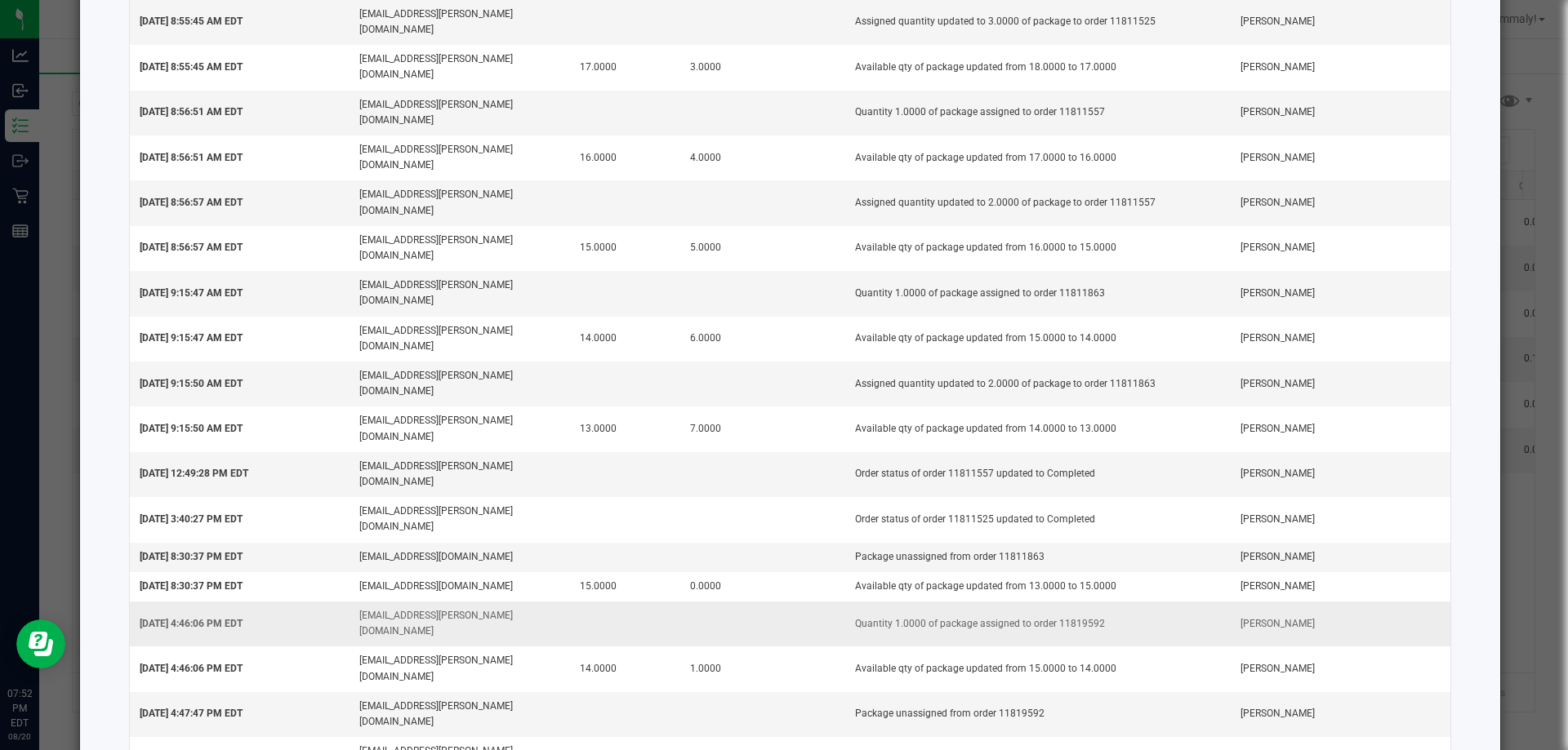
scroll to position [480, 0]
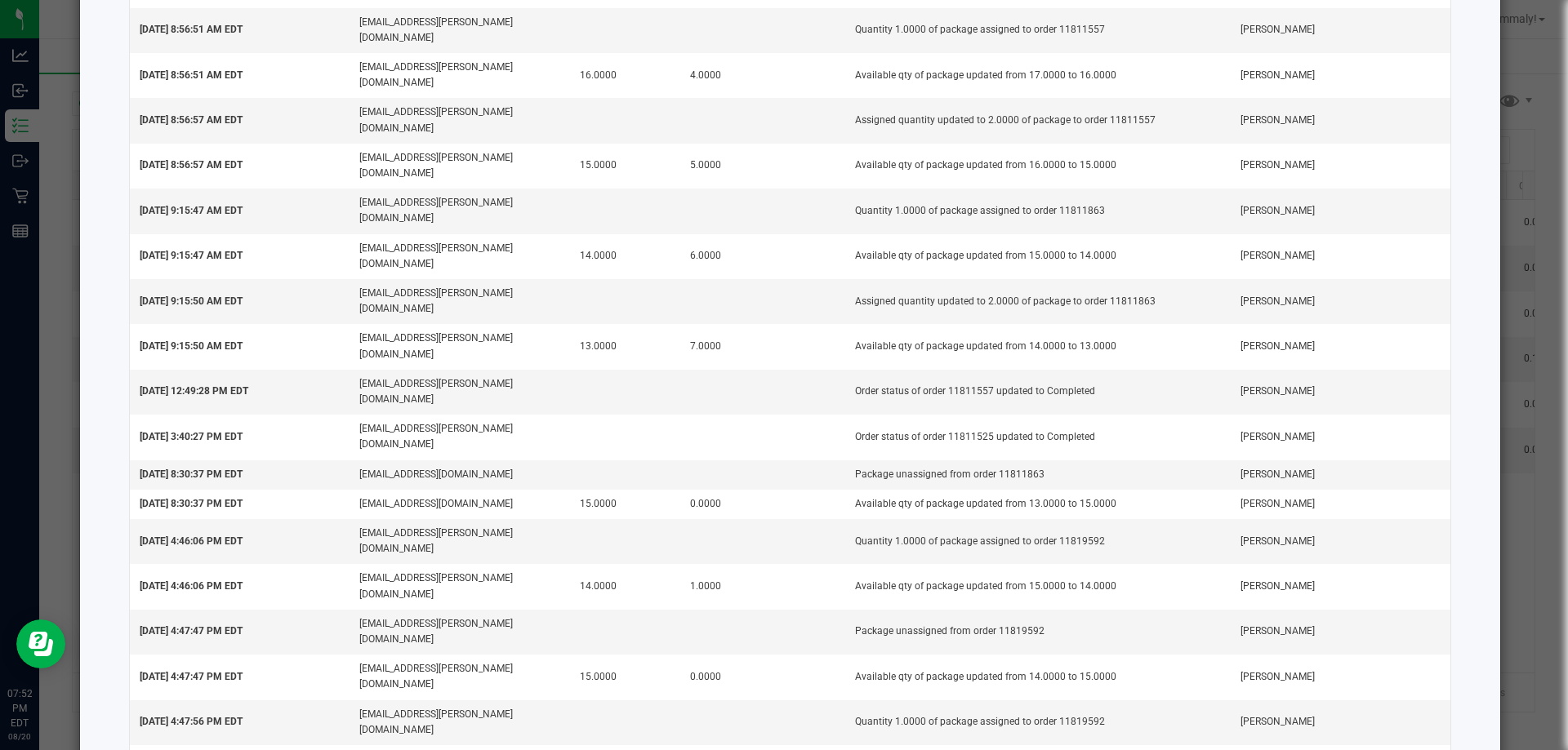
copy td "11819613"
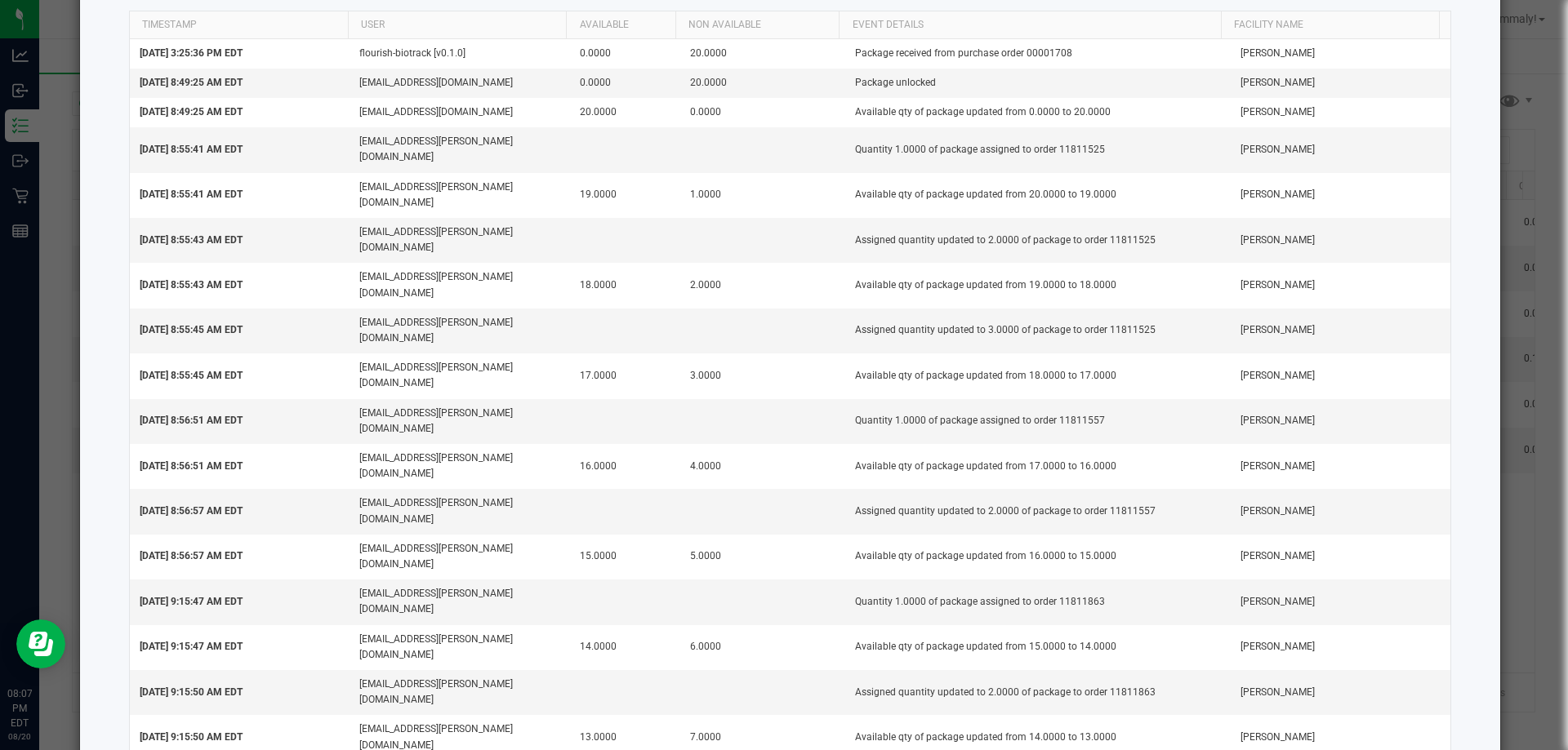
scroll to position [0, 0]
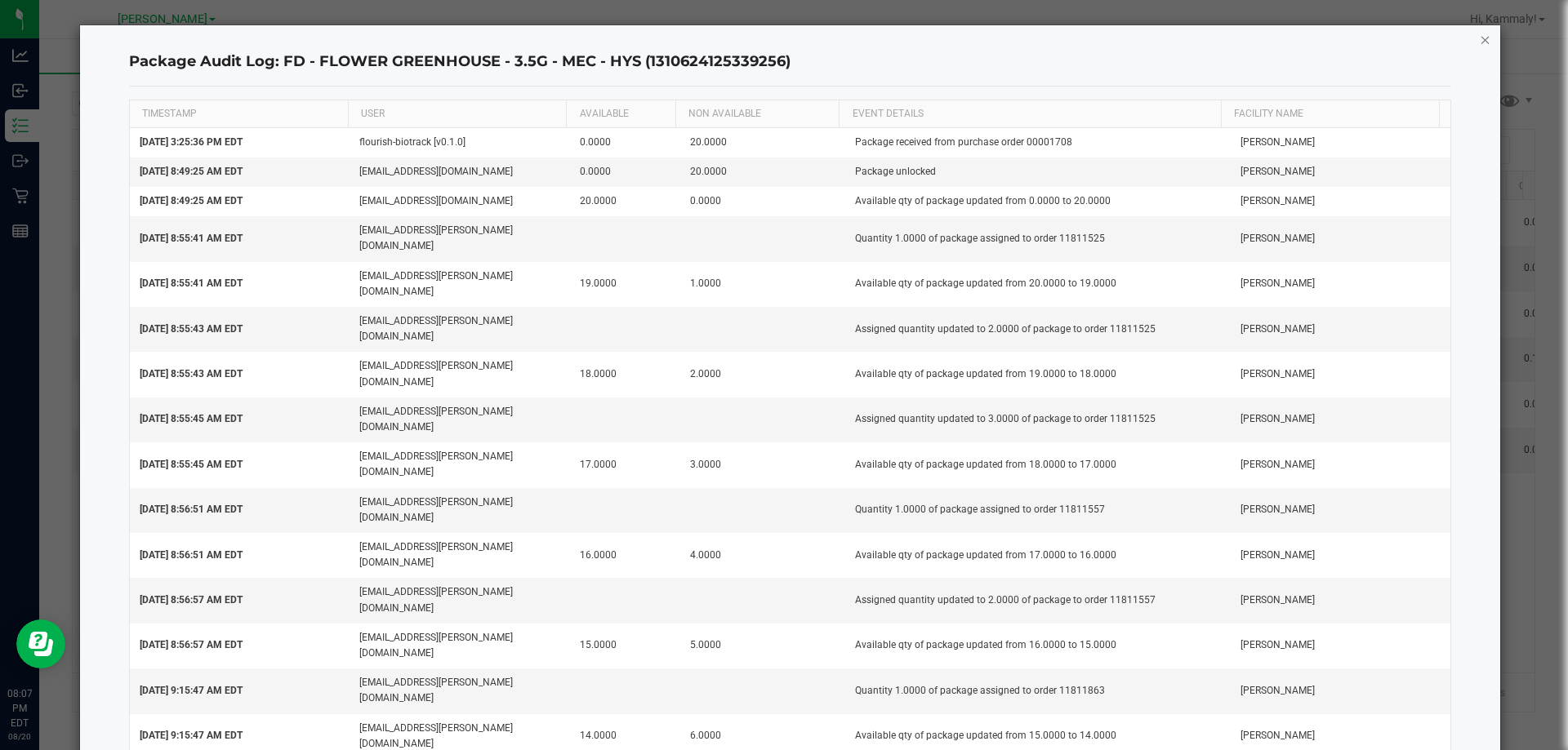
click at [1480, 43] on icon "button" at bounding box center [1485, 40] width 11 height 20
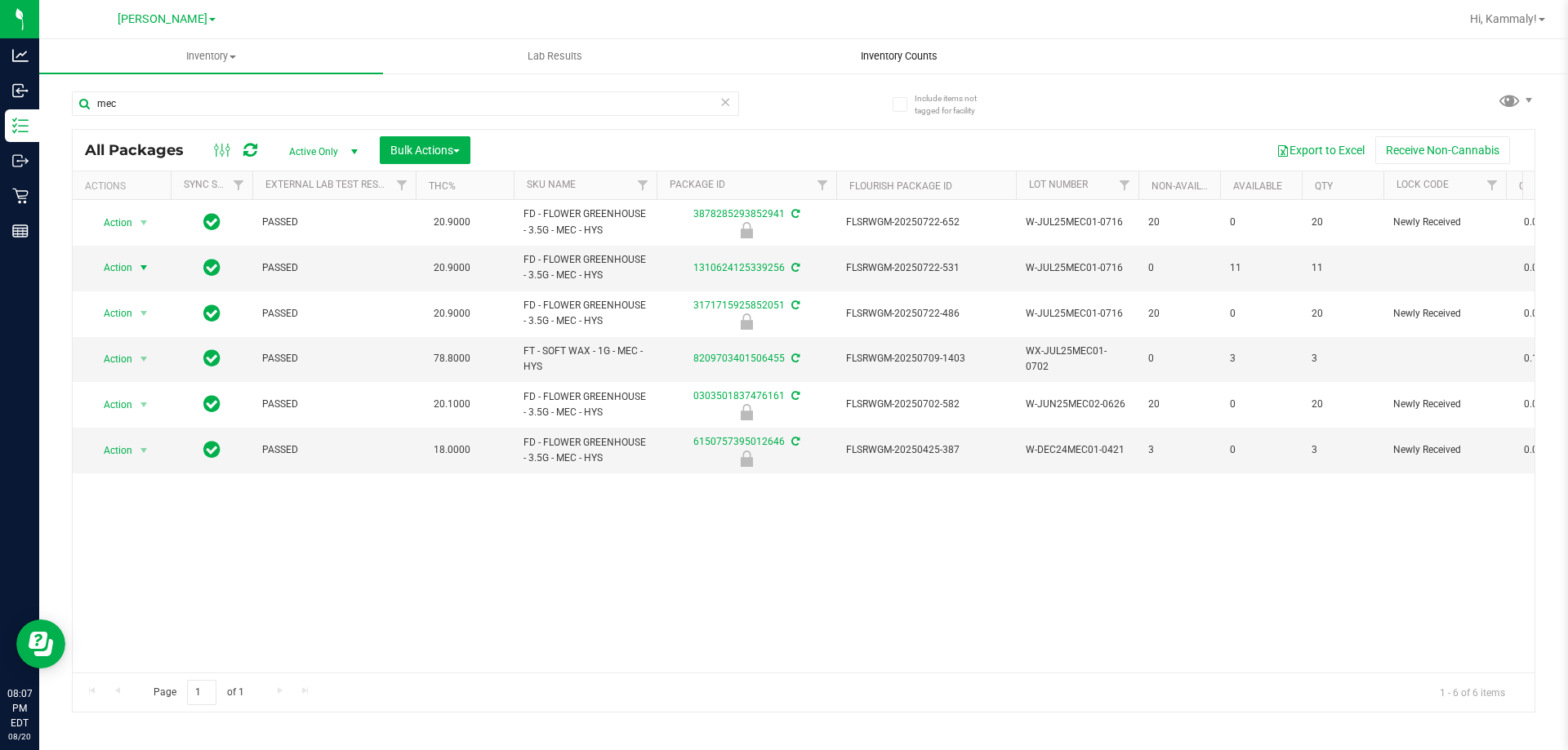
click at [879, 50] on span "Inventory Counts" at bounding box center [898, 56] width 120 height 15
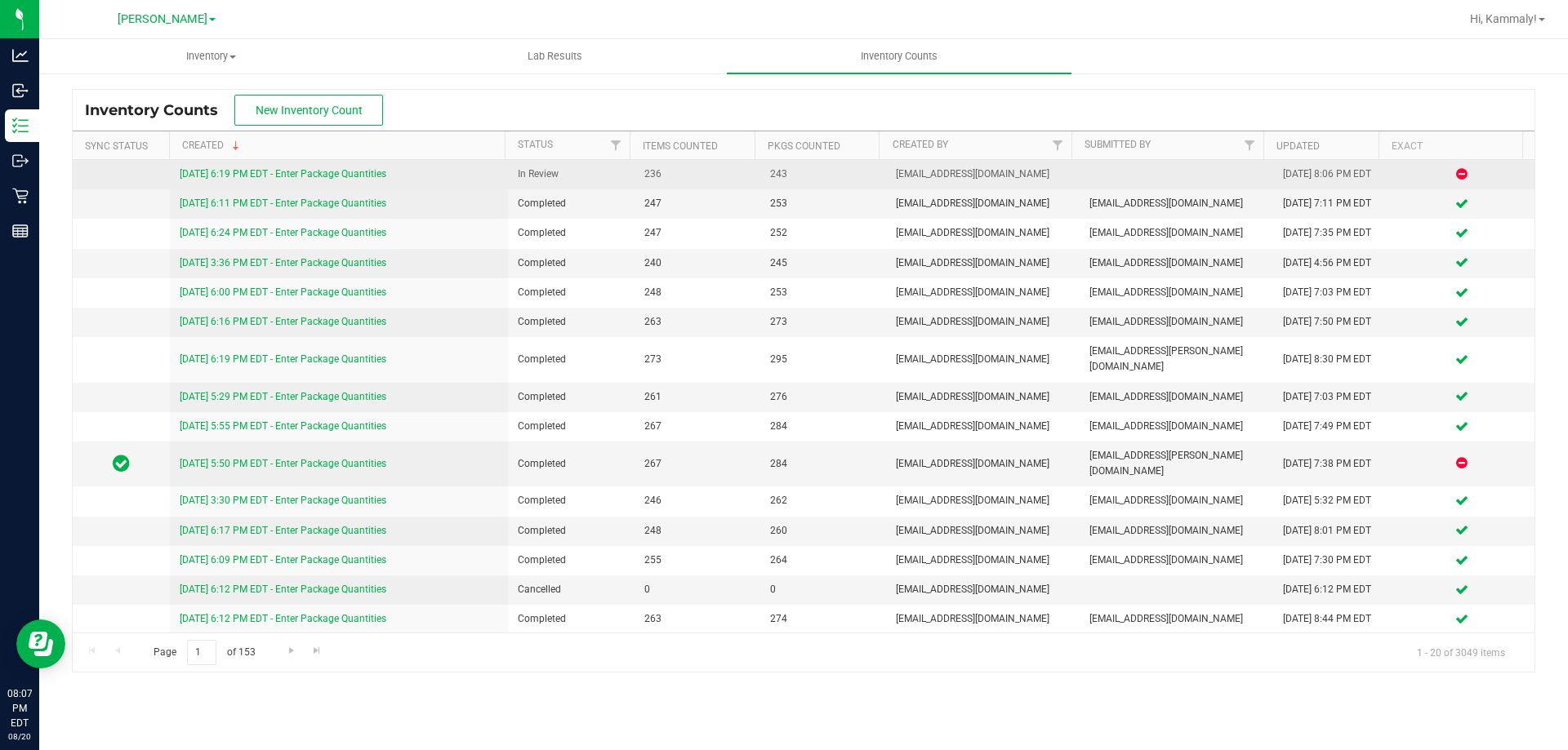
click at [289, 172] on link "[DATE] 6:19 PM EDT - Enter Package Quantities" at bounding box center [284, 173] width 207 height 11
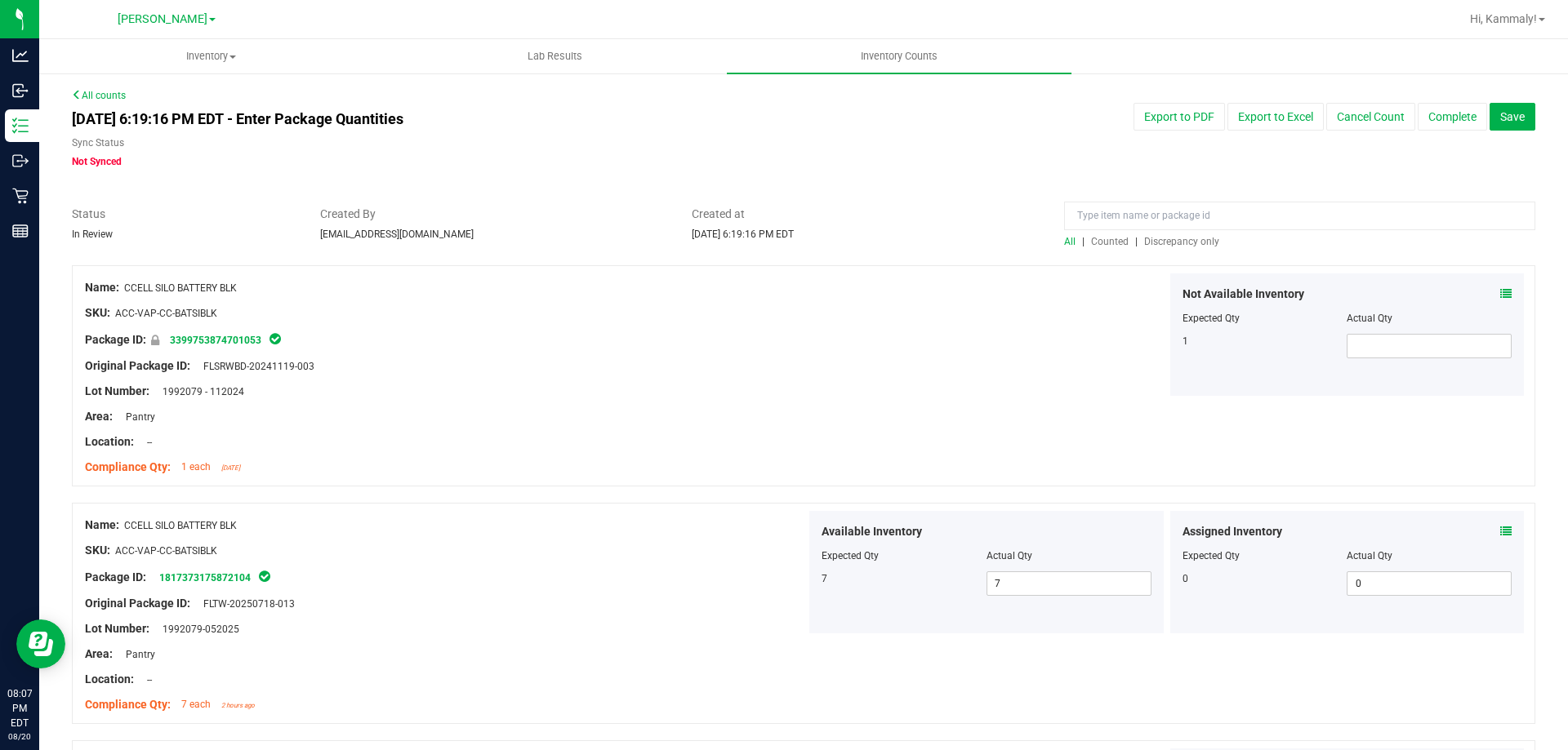
click at [1156, 240] on span "Discrepancy only" at bounding box center [1182, 241] width 76 height 11
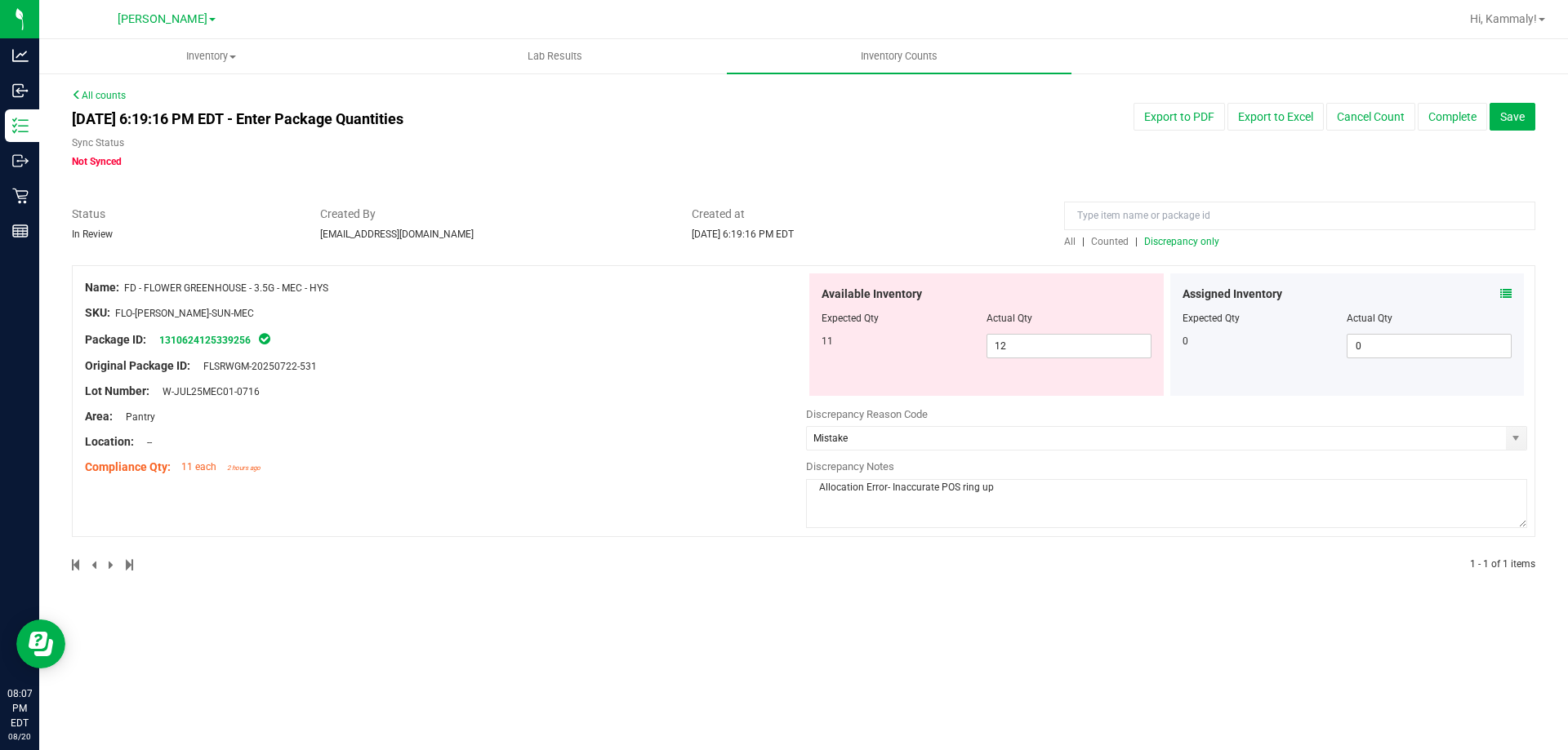
click at [1116, 249] on div "All | Counted | Discrepancy only" at bounding box center [1300, 242] width 472 height 15
click at [1116, 237] on span "Counted" at bounding box center [1110, 241] width 38 height 11
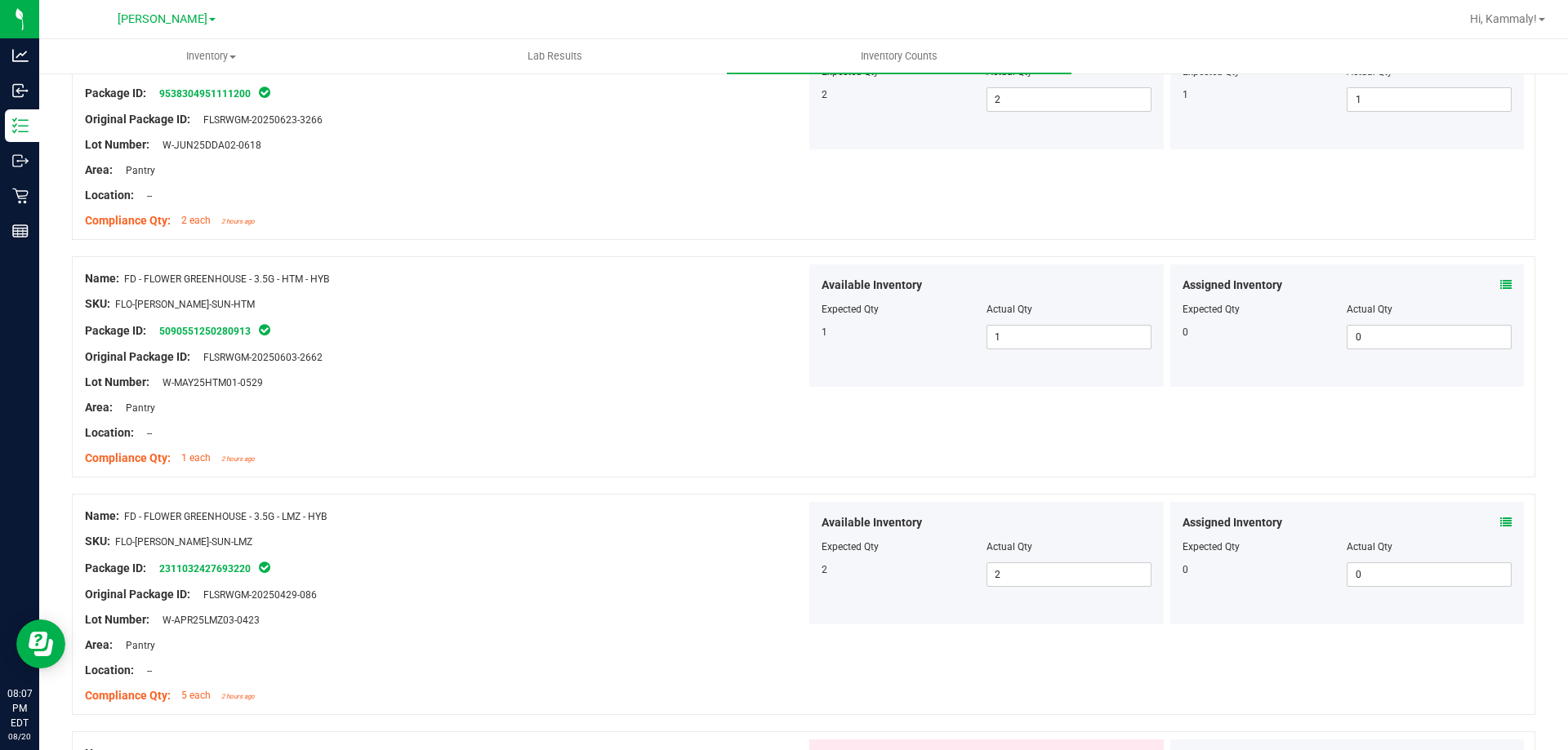
scroll to position [1143, 0]
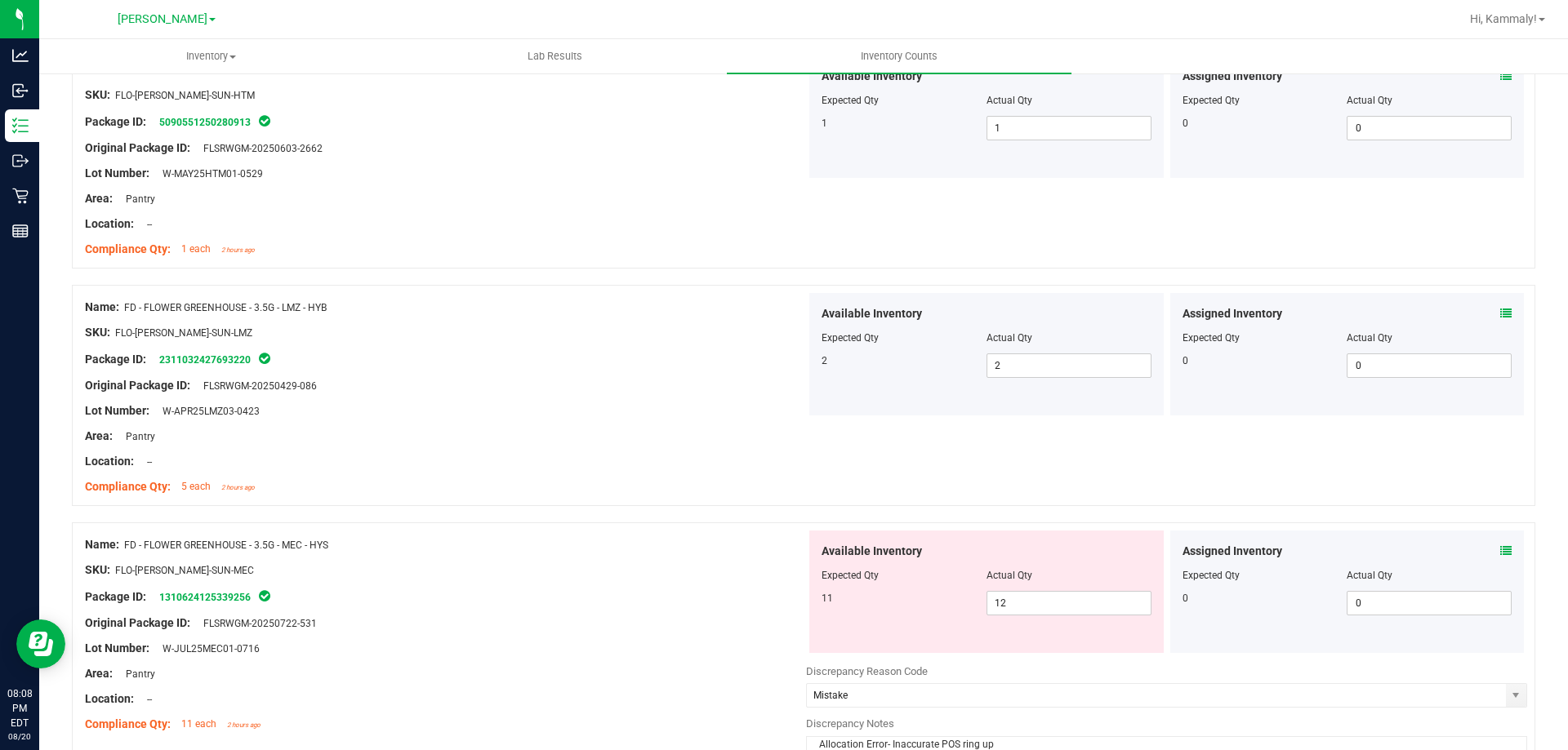
click at [1500, 310] on icon at bounding box center [1505, 312] width 11 height 11
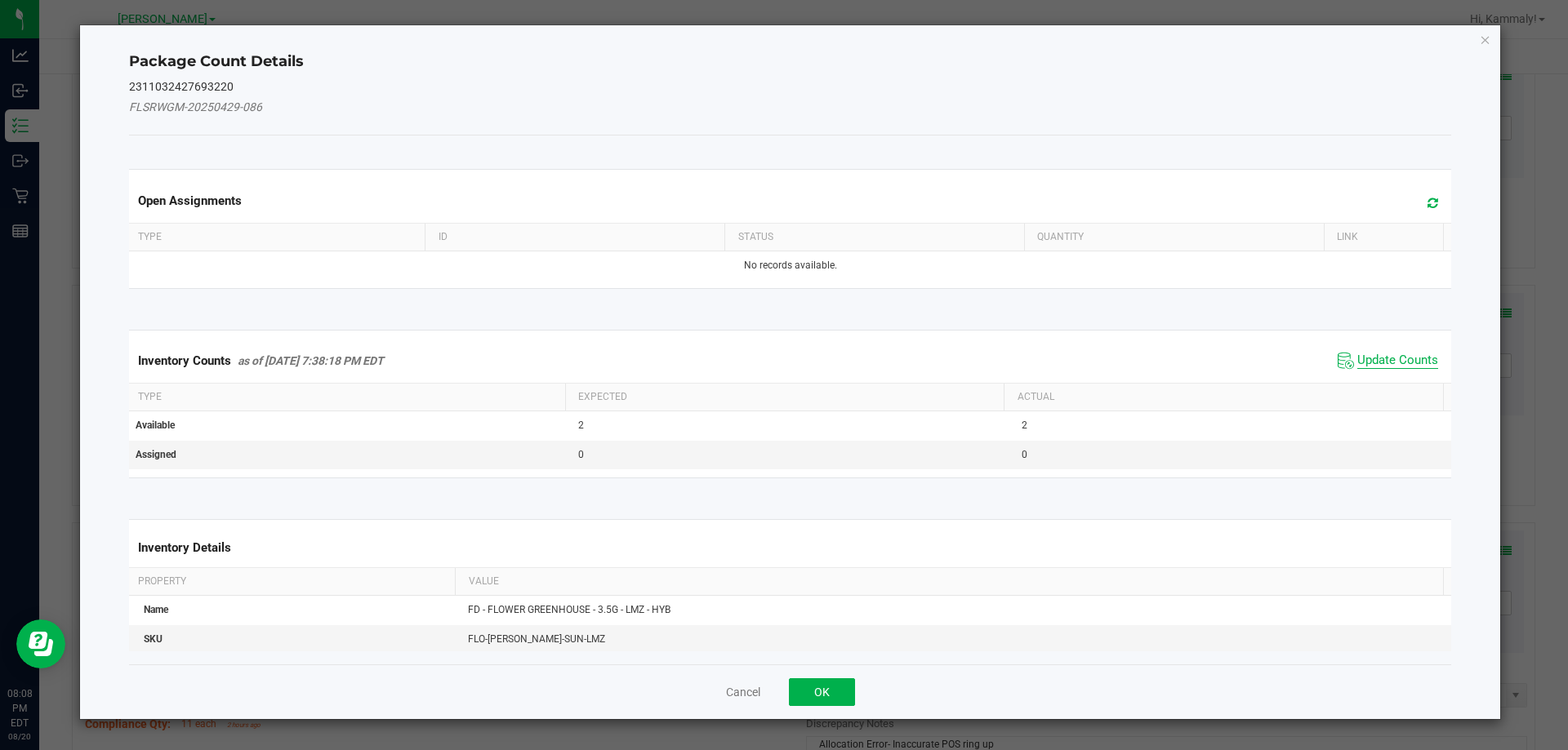
click at [1375, 361] on span "Update Counts" at bounding box center [1397, 361] width 81 height 16
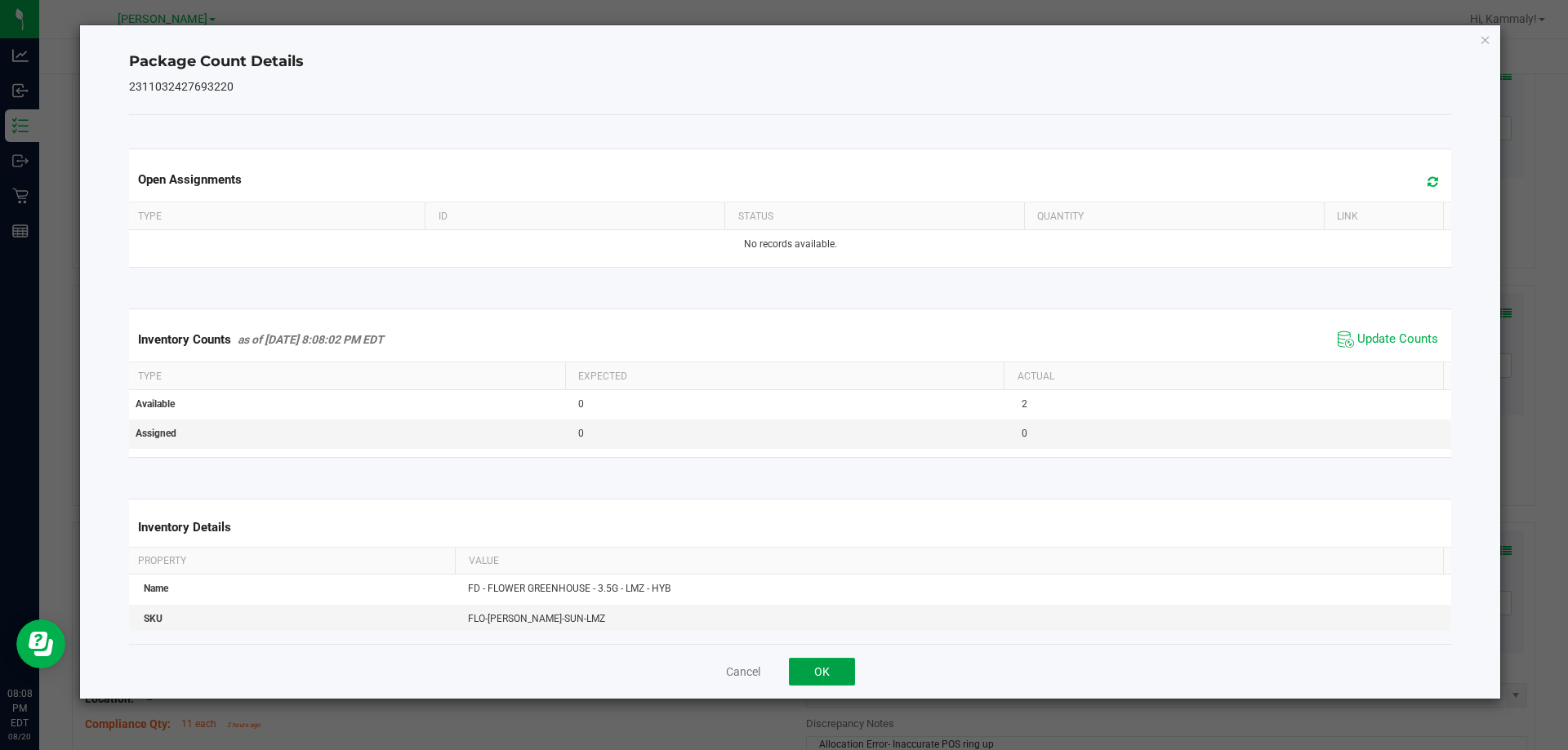
drag, startPoint x: 841, startPoint y: 677, endPoint x: 945, endPoint y: 586, distance: 138.2
click at [841, 674] on button "OK" at bounding box center [822, 672] width 66 height 28
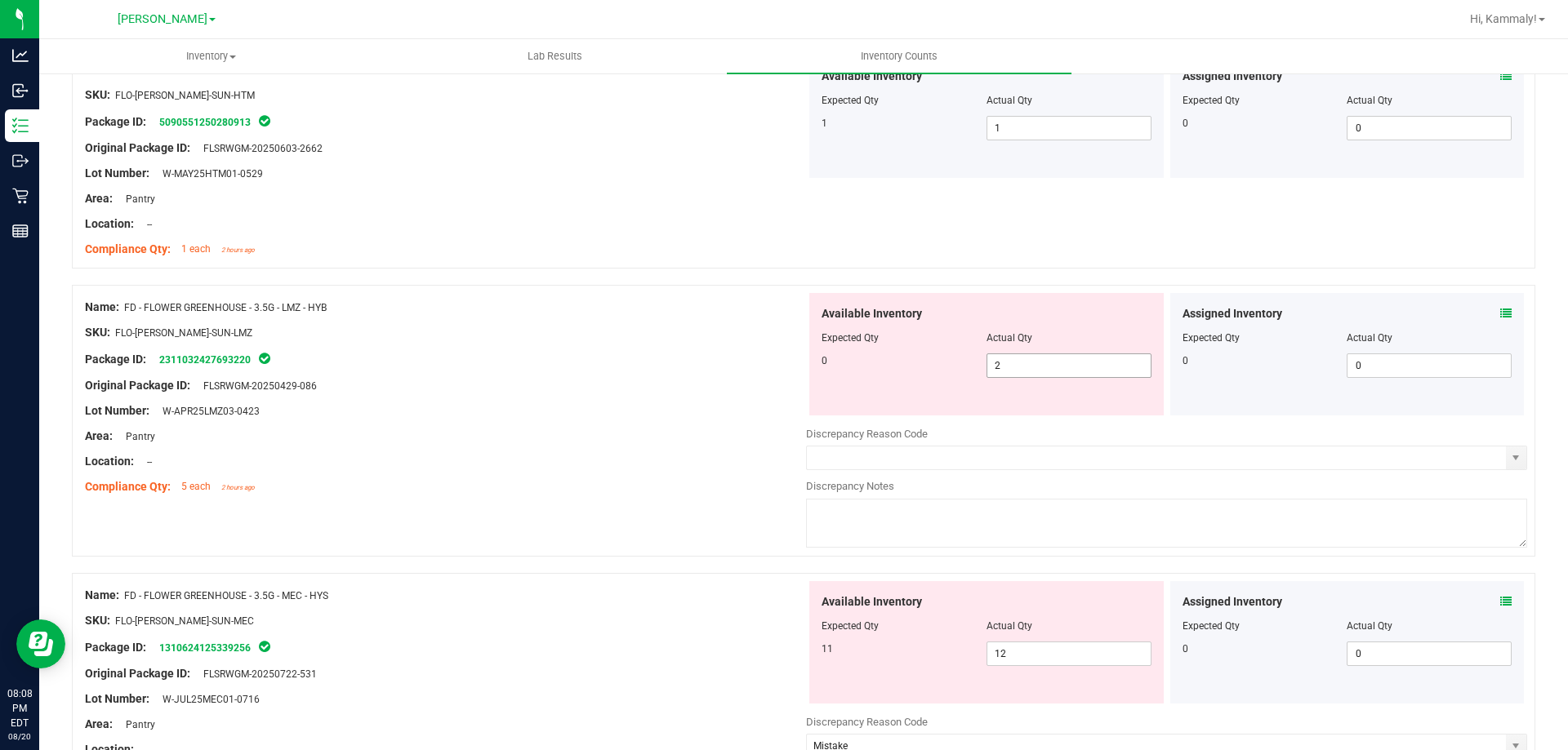
click at [1046, 372] on span "2 2" at bounding box center [1070, 365] width 165 height 25
click at [0, 0] on input "2" at bounding box center [0, 0] width 0 height 0
type input "0"
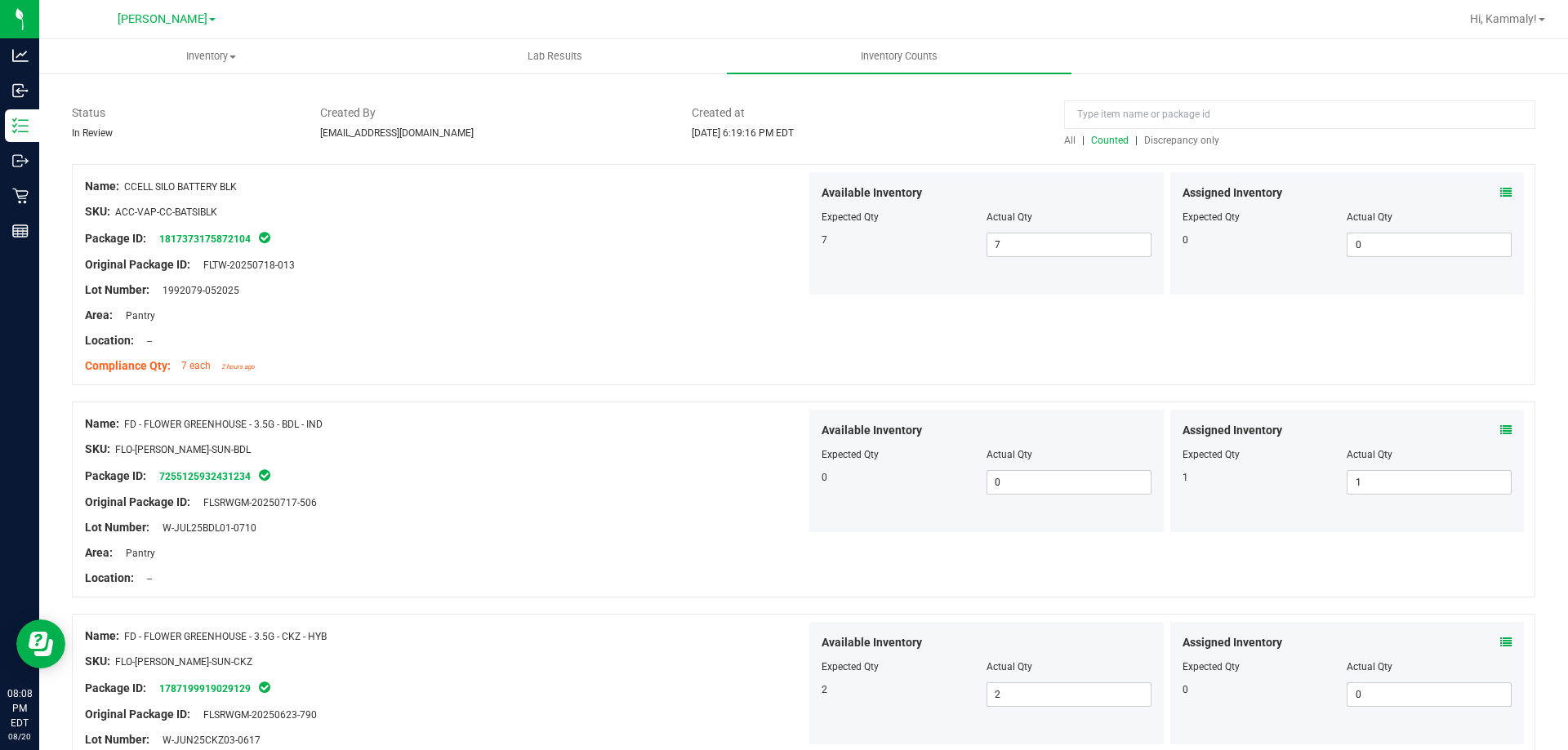
scroll to position [0, 0]
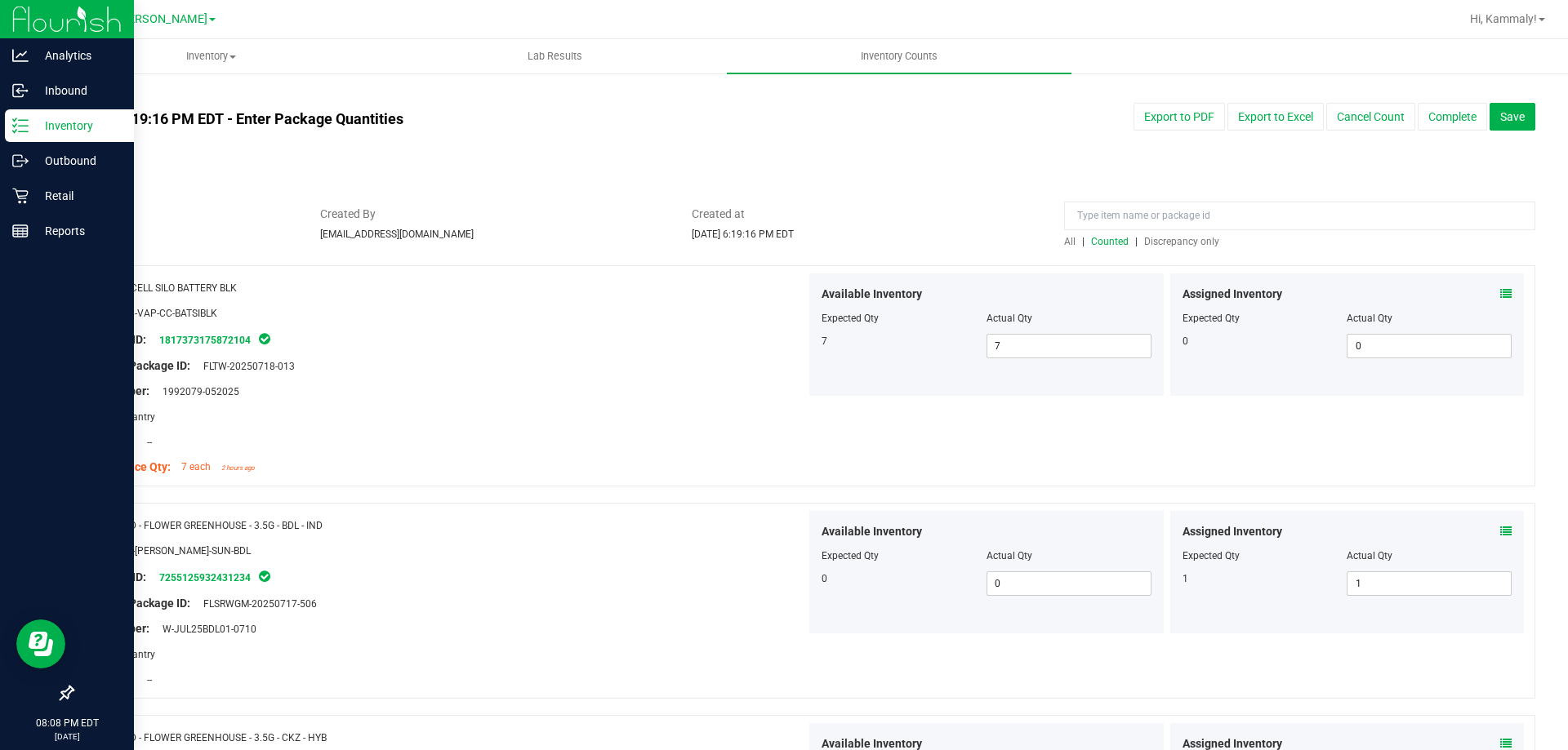
click at [16, 120] on icon at bounding box center [20, 125] width 16 height 16
